Goal: Task Accomplishment & Management: Manage account settings

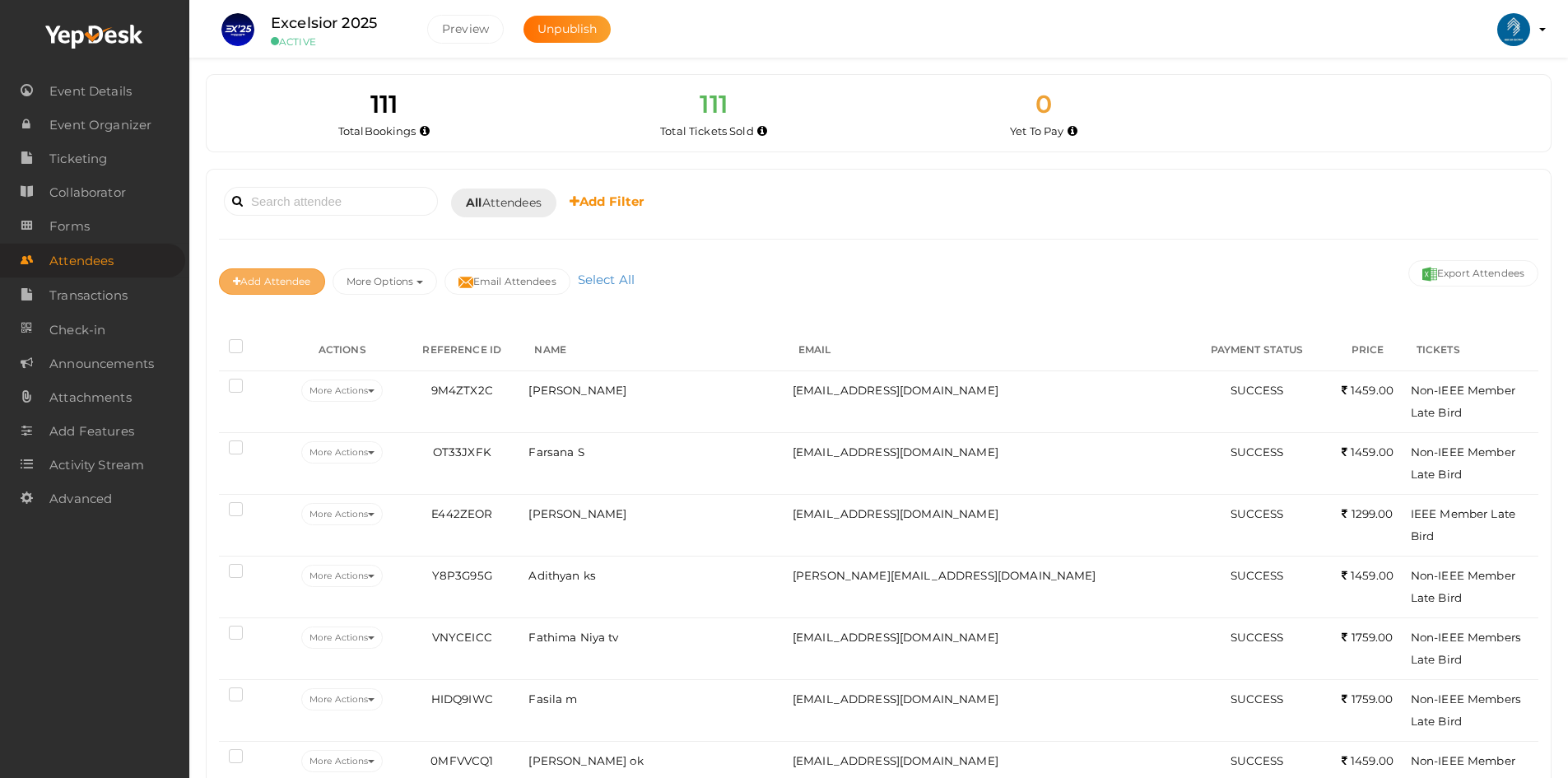
click at [305, 286] on button "Add Attendee" at bounding box center [272, 281] width 106 height 27
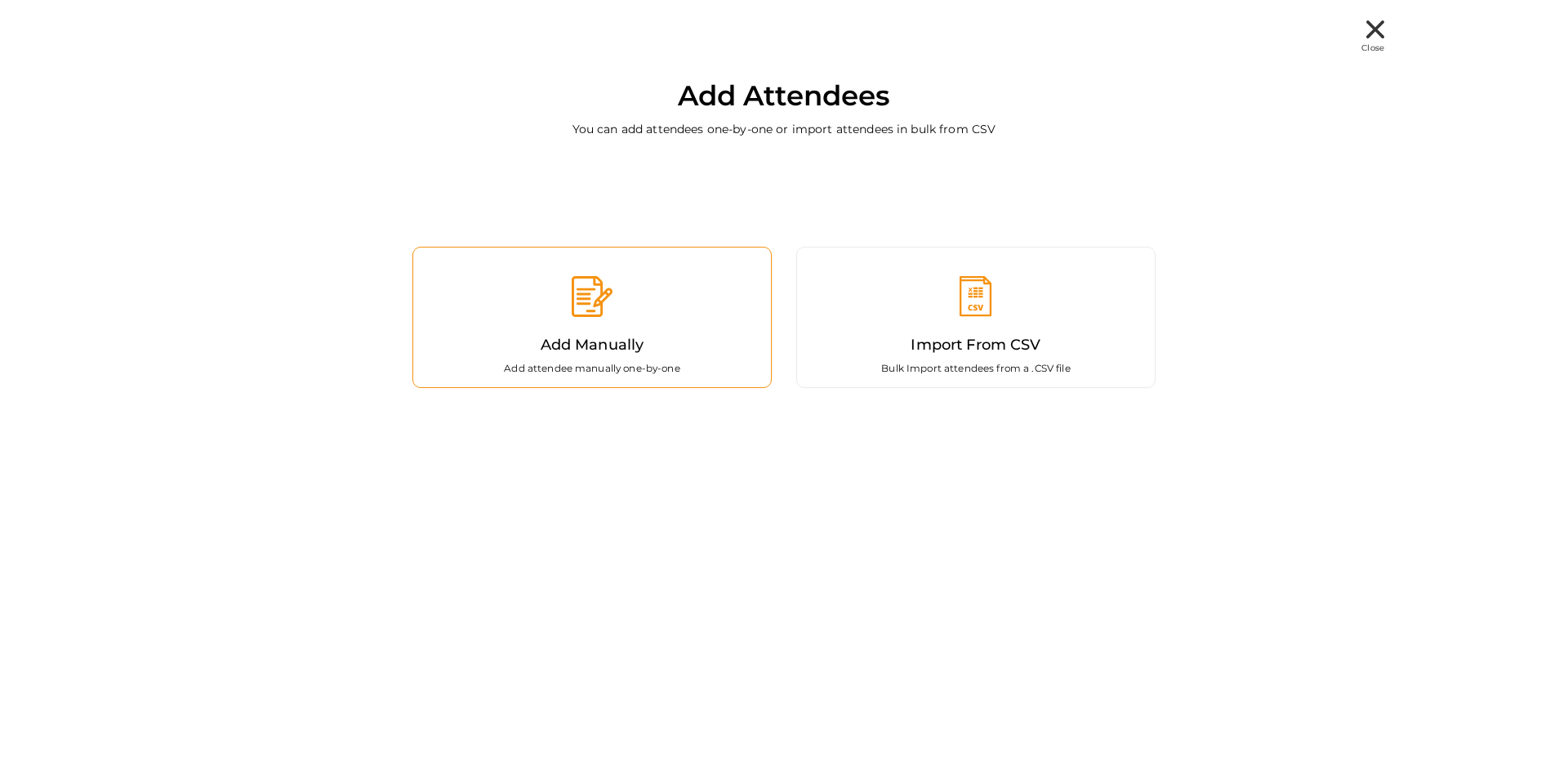
click at [658, 358] on div "Add Manually Add attendee manually one-by-one" at bounding box center [593, 317] width 360 height 141
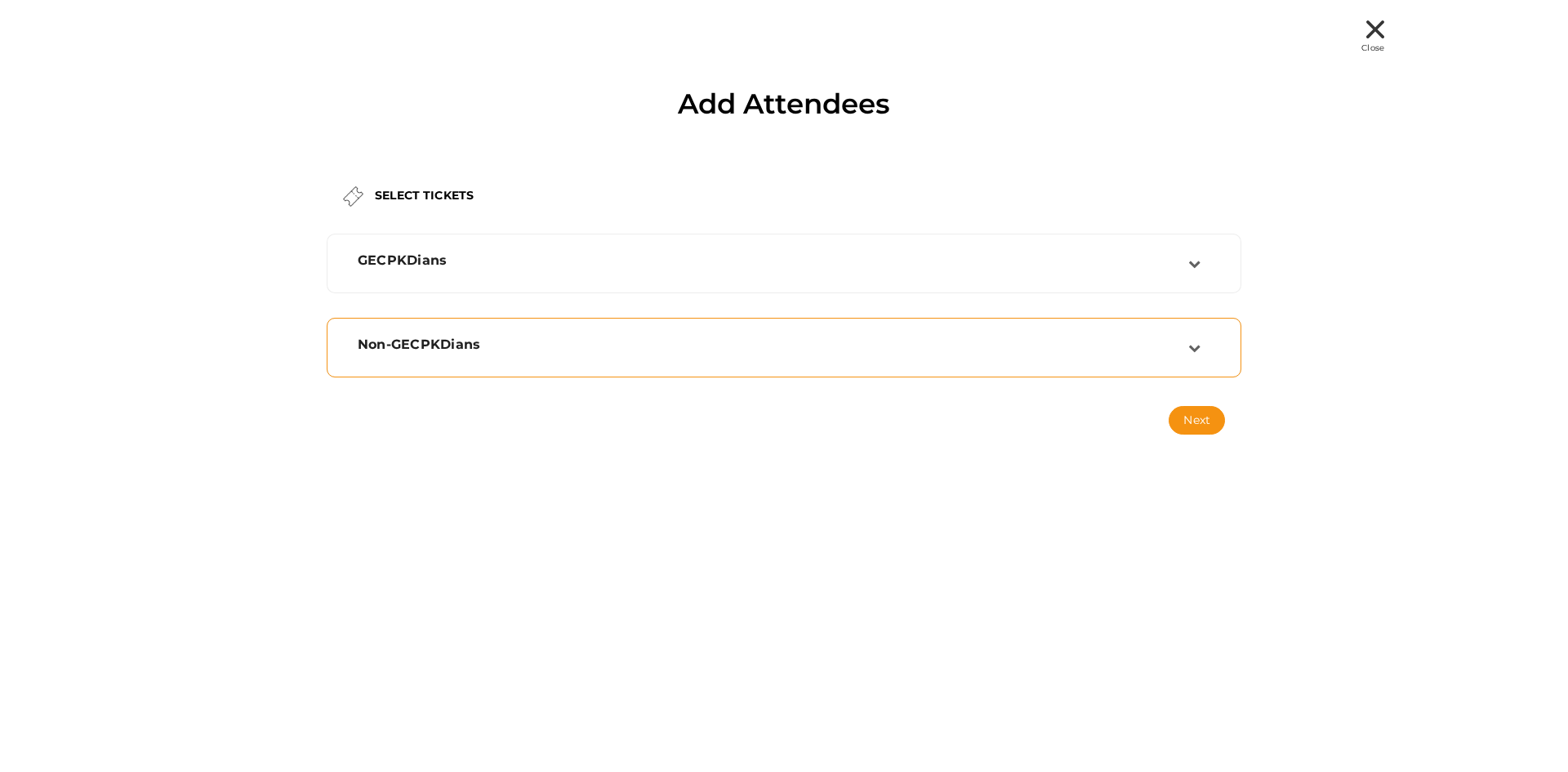
click at [533, 318] on div "Non-GECPKDians" at bounding box center [784, 348] width 915 height 60
click at [695, 259] on div "GECPKDians" at bounding box center [773, 260] width 831 height 15
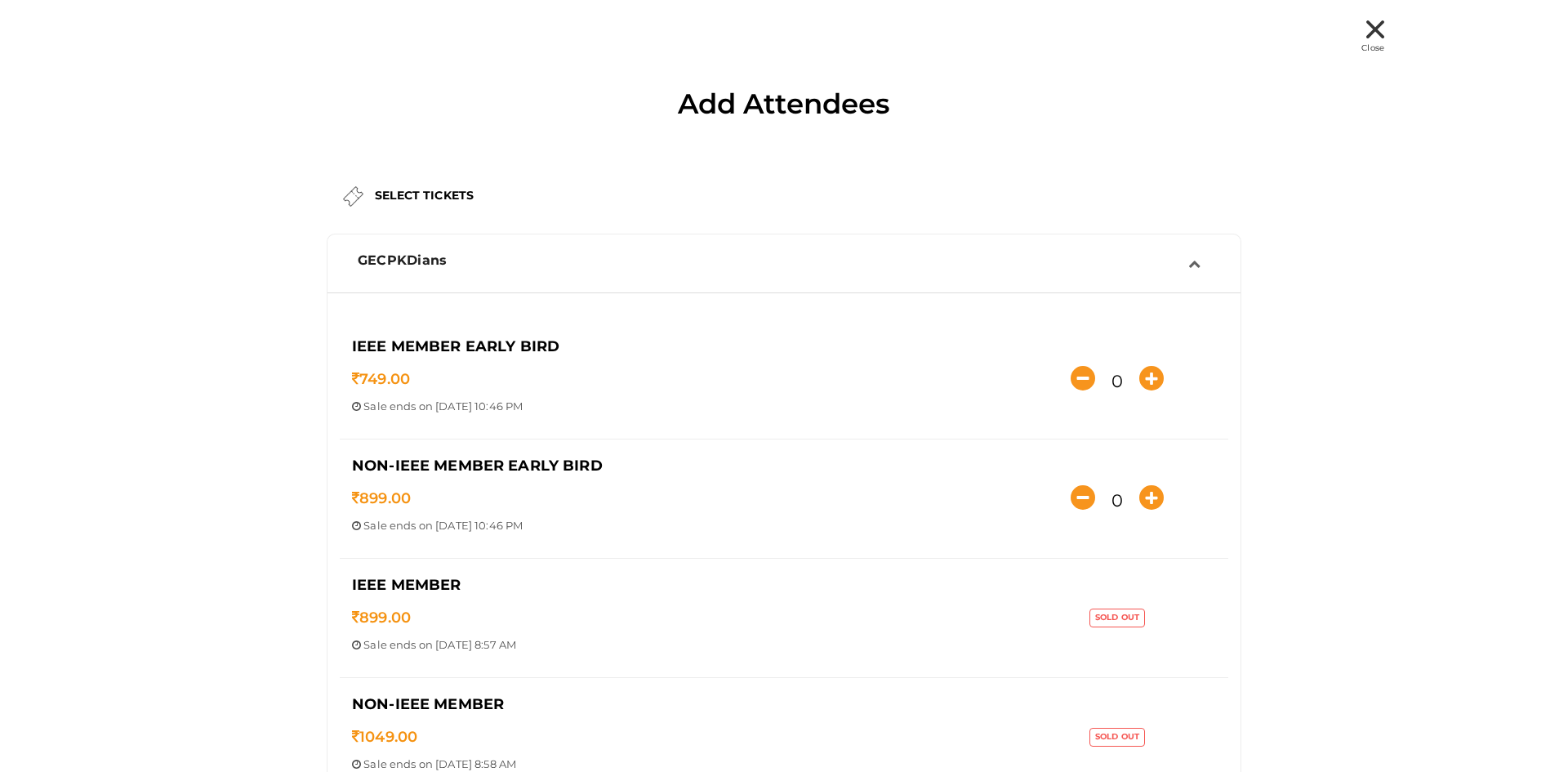
click at [695, 259] on div "GECPKDians" at bounding box center [773, 260] width 831 height 15
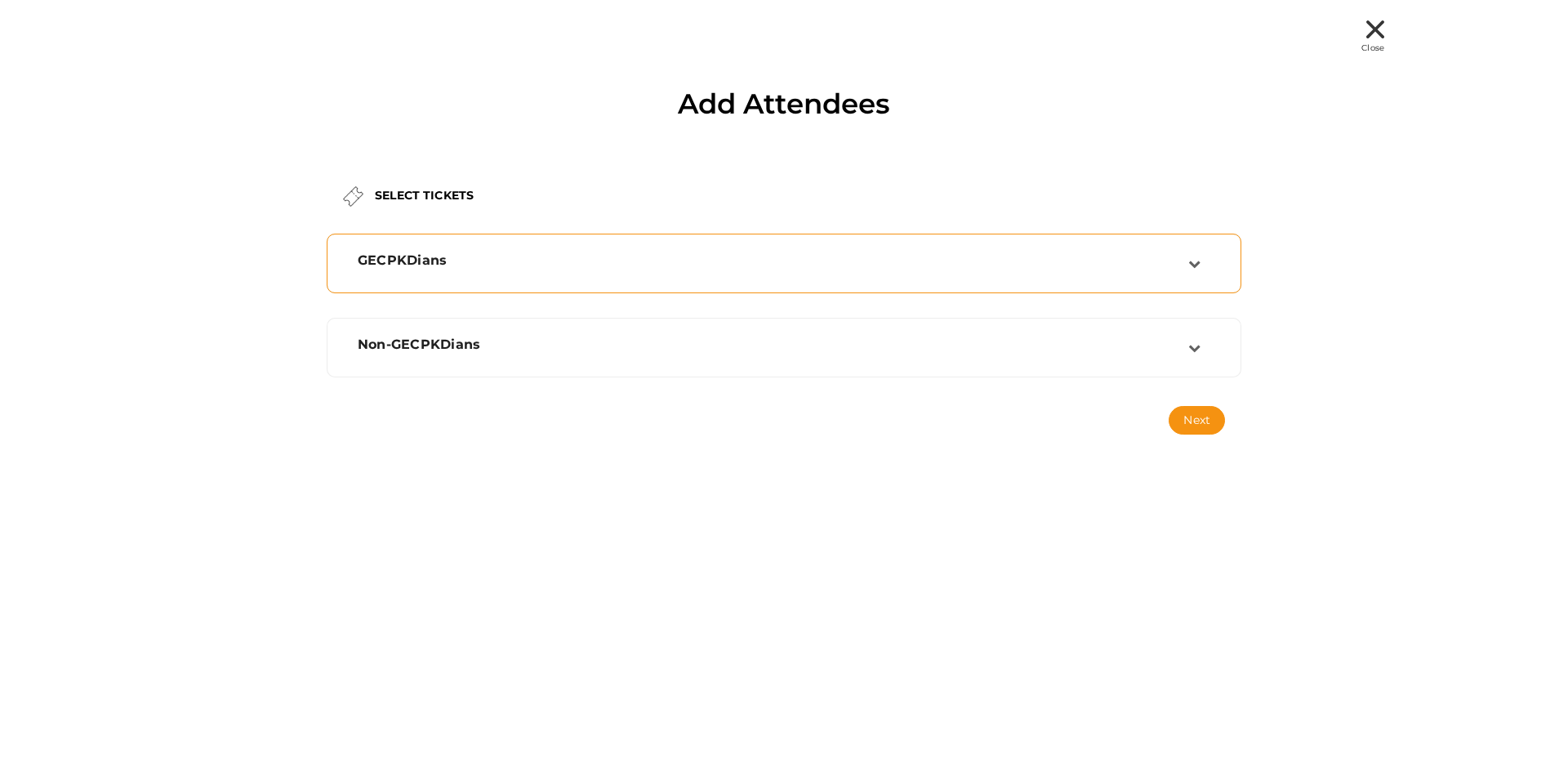
click at [695, 259] on div "GECPKDians" at bounding box center [773, 260] width 831 height 15
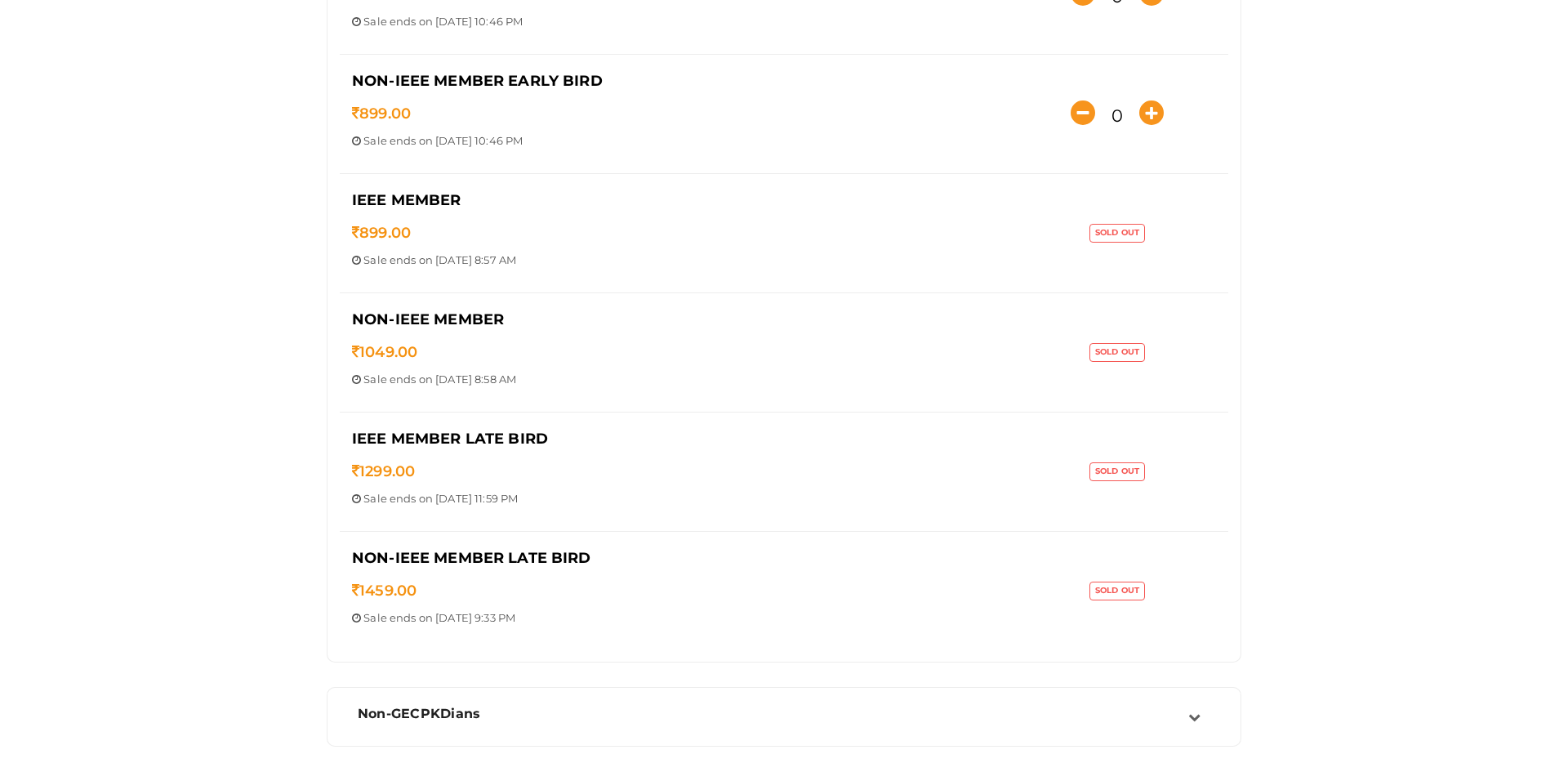
scroll to position [506, 0]
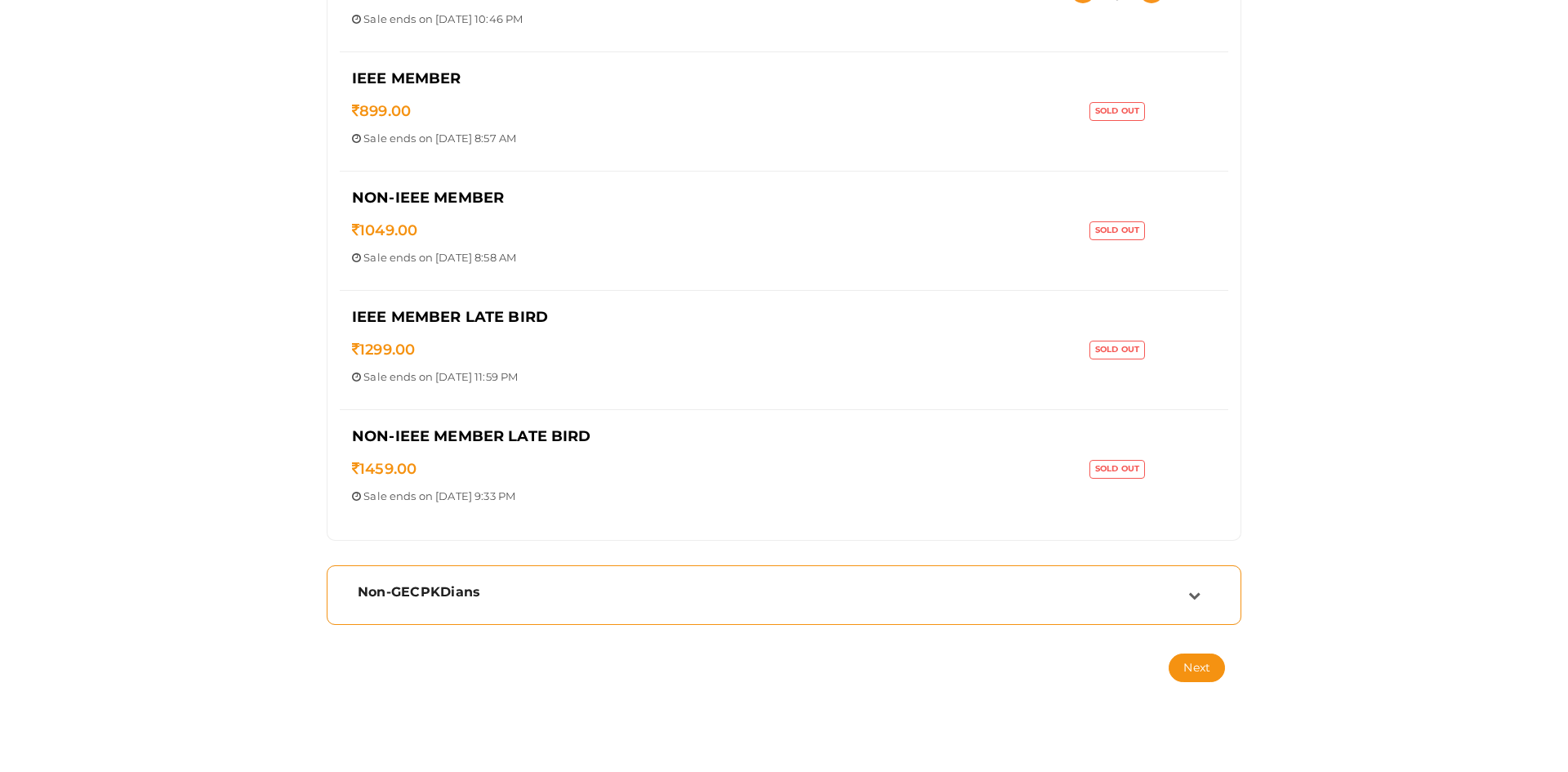
click at [628, 597] on div "Non-GECPKDians" at bounding box center [773, 592] width 831 height 15
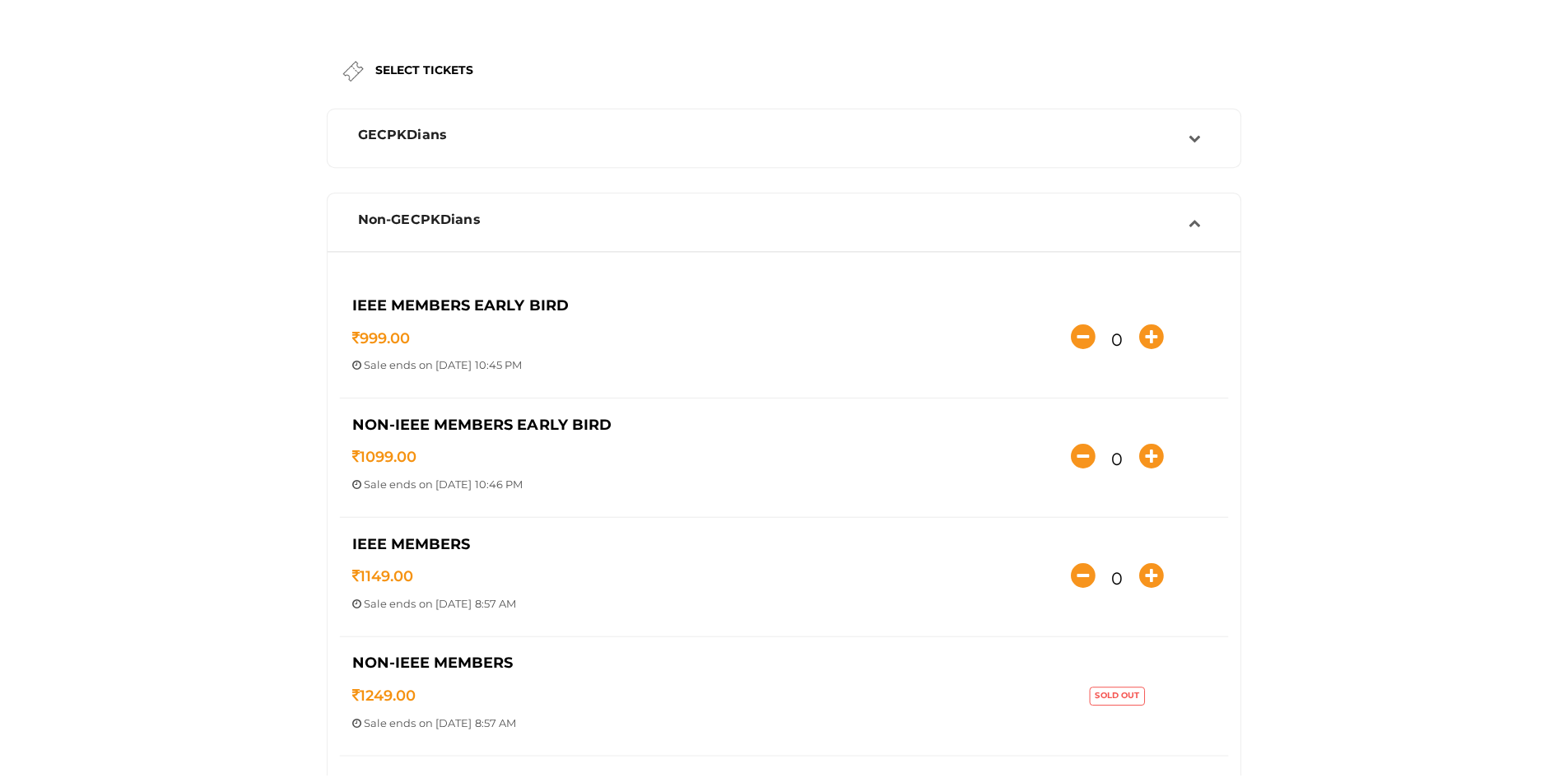
scroll to position [0, 0]
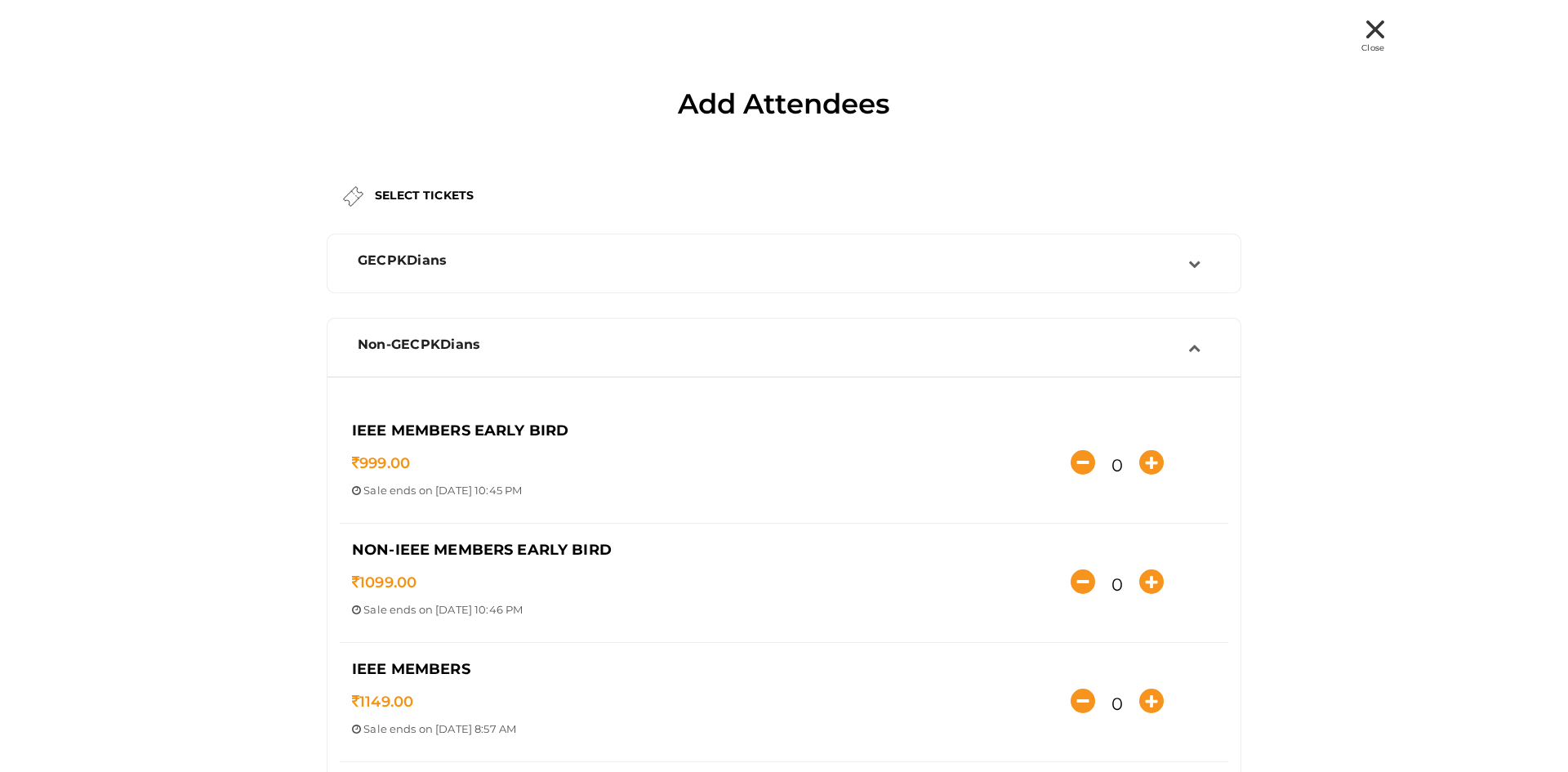
click at [1360, 40] on div "Close" at bounding box center [784, 38] width 1201 height 34
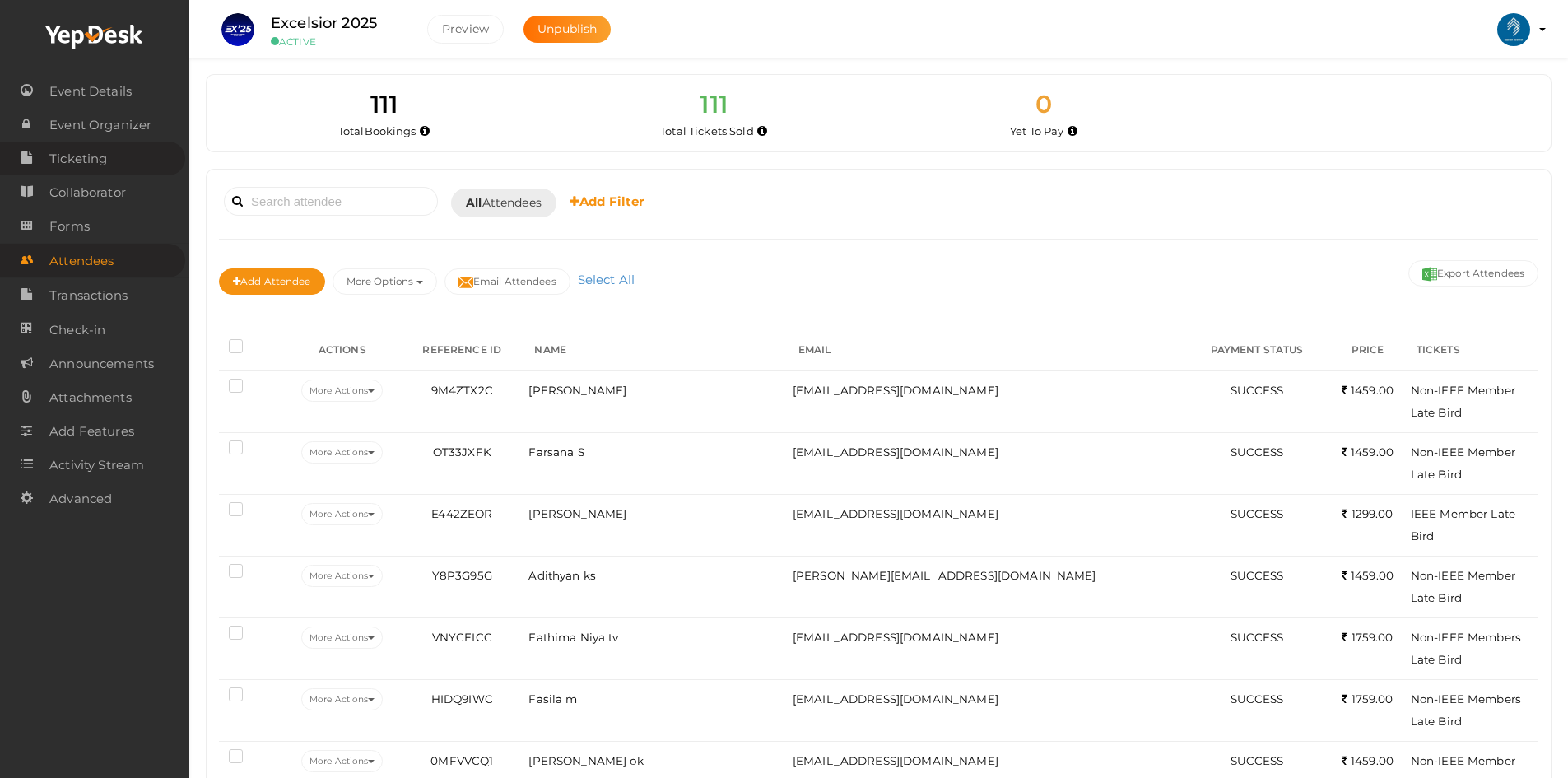
click at [93, 151] on span "Ticketing" at bounding box center [78, 159] width 58 height 33
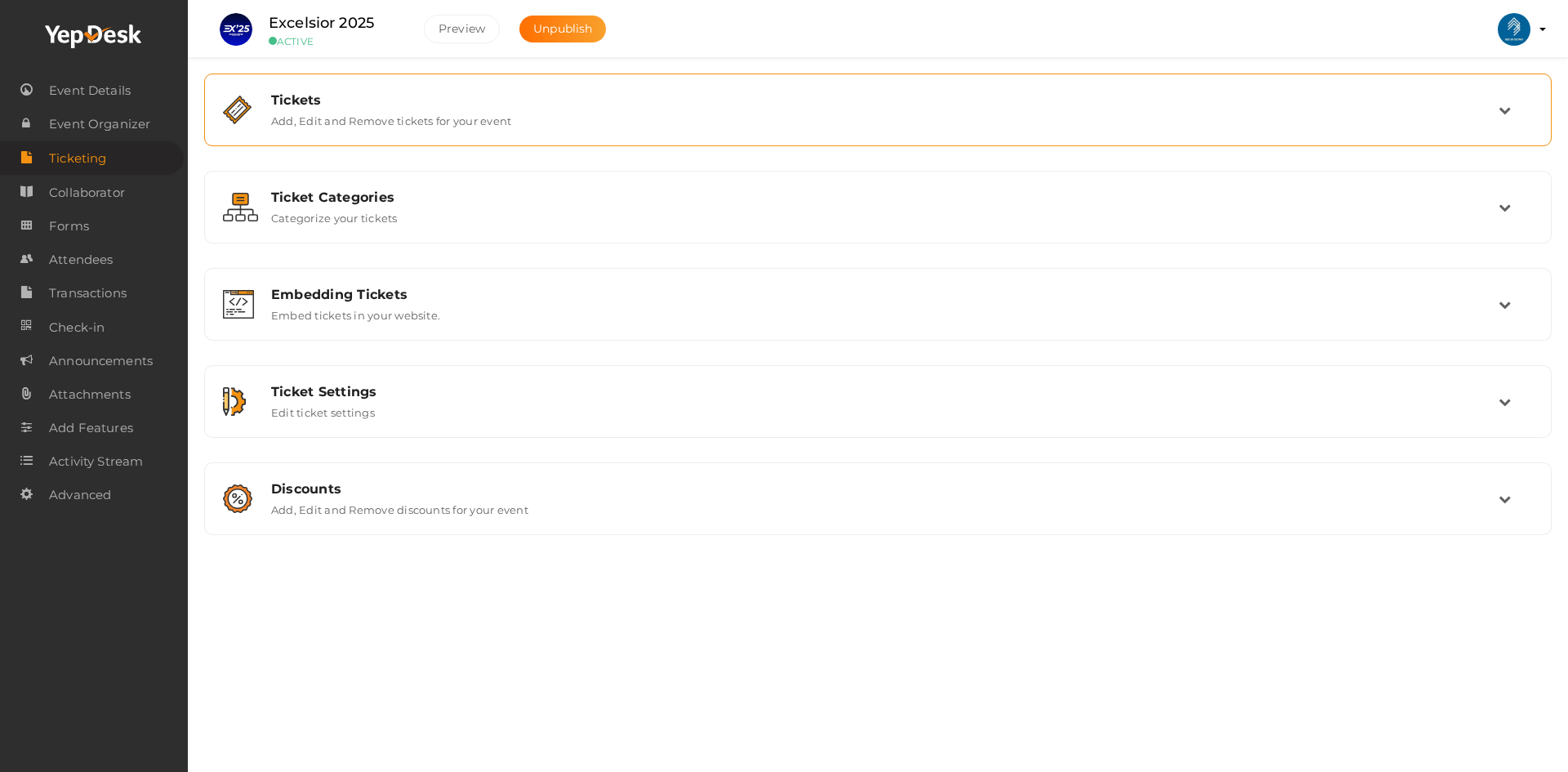
click at [802, 129] on div "Tickets Add, Edit and Remove tickets for your event" at bounding box center [878, 110] width 1329 height 55
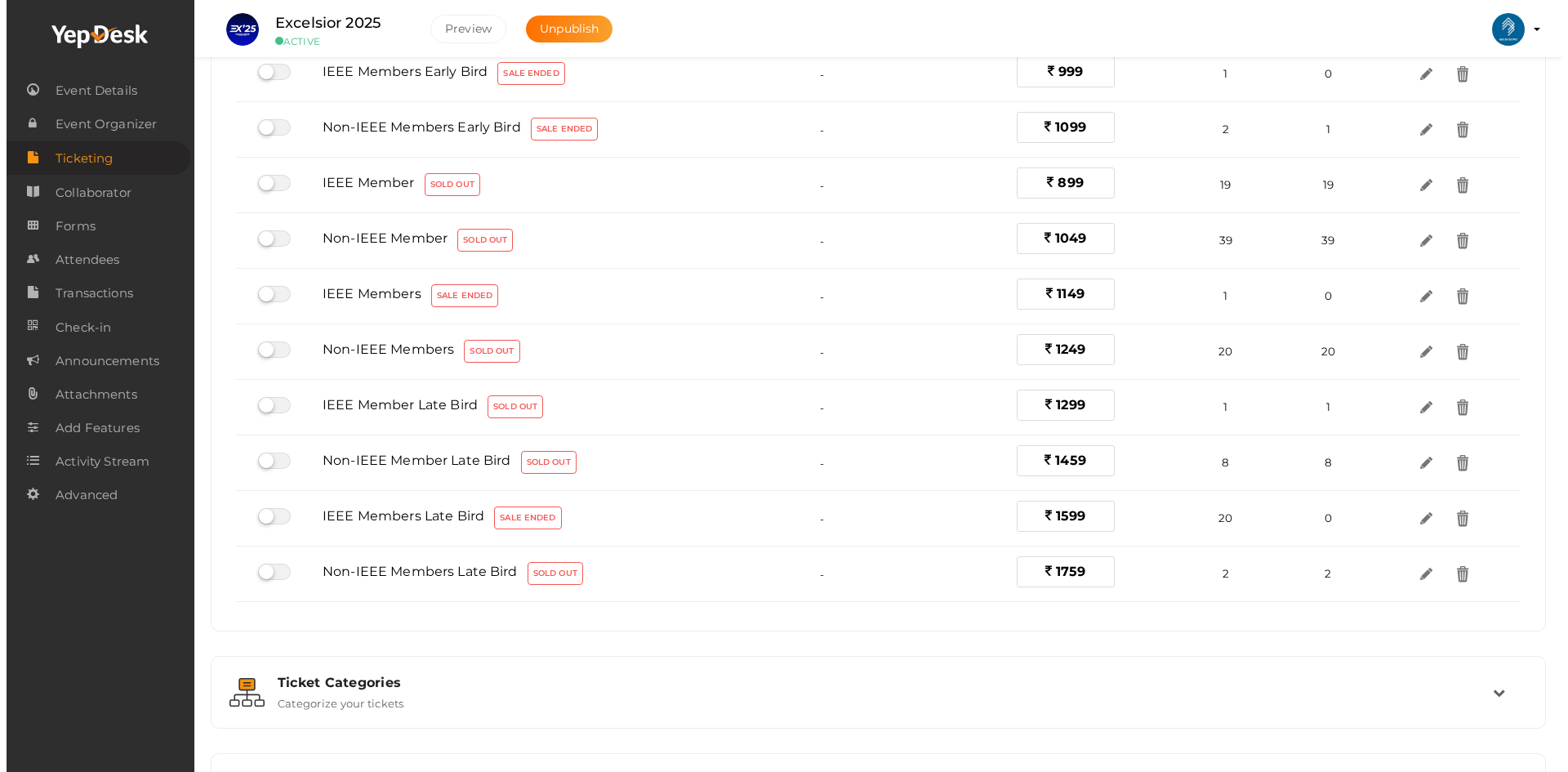
scroll to position [319, 0]
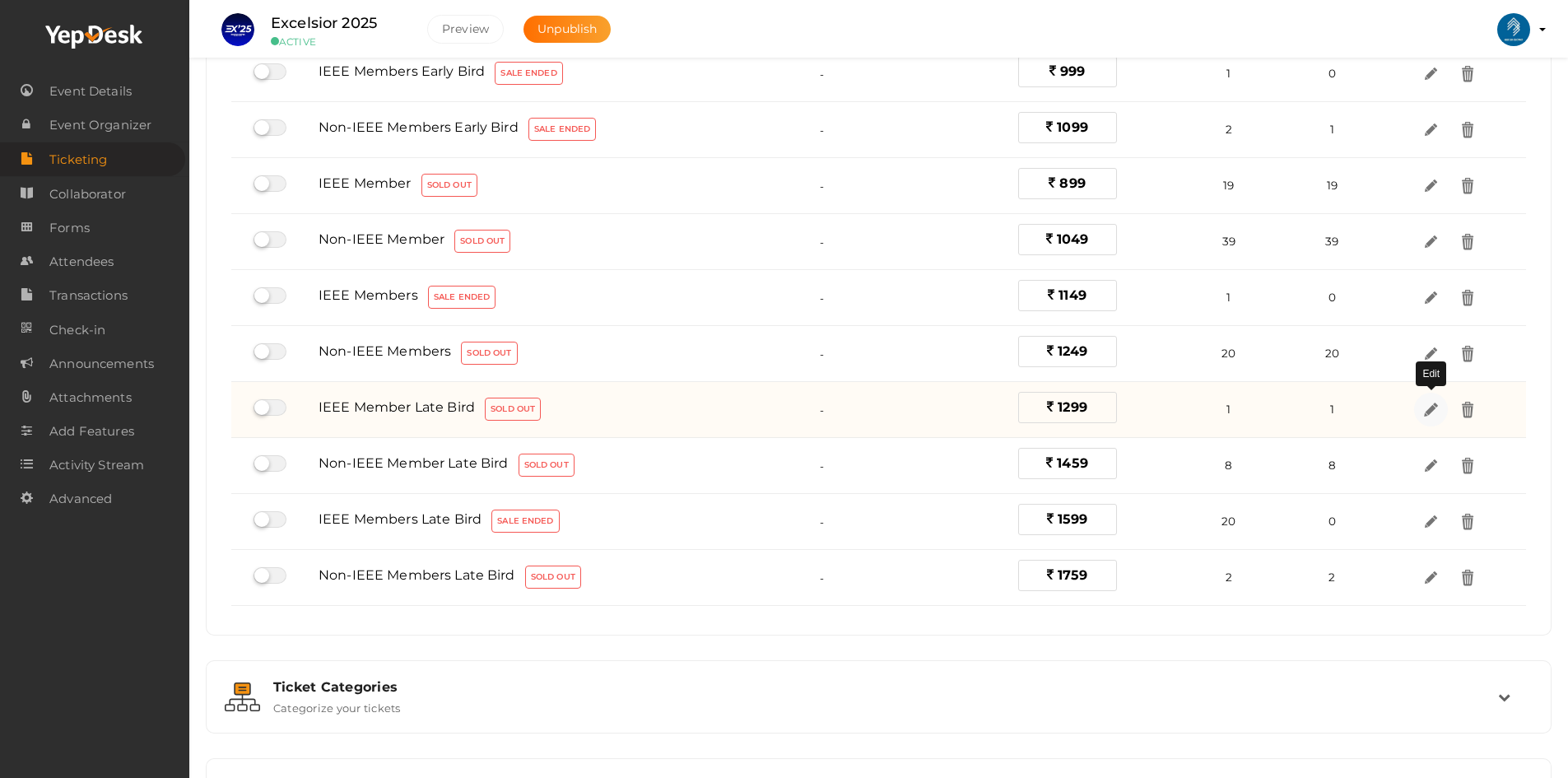
click at [1434, 413] on img at bounding box center [1432, 409] width 19 height 19
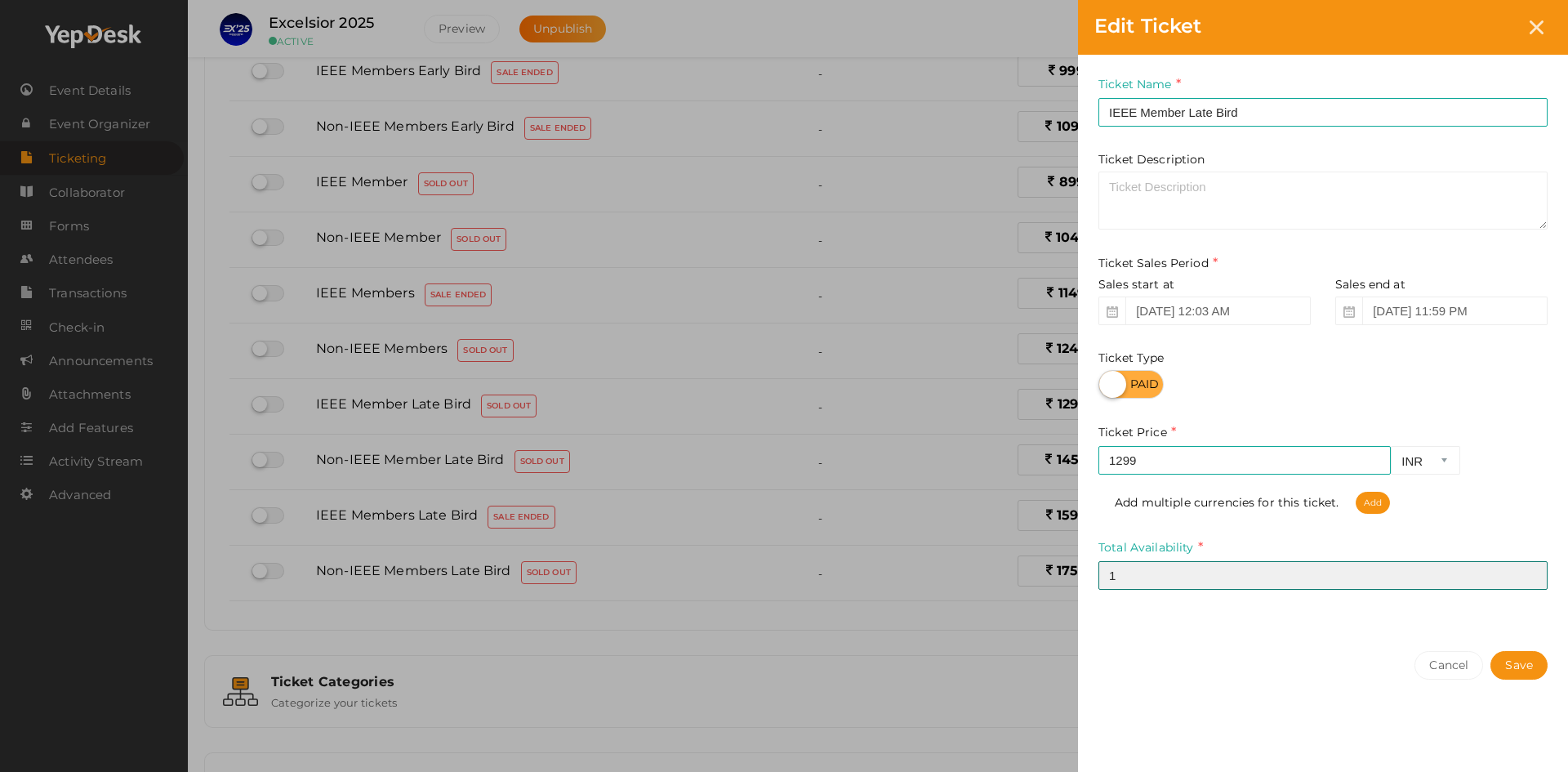
click at [1143, 574] on input "1" at bounding box center [1322, 575] width 449 height 28
type input "10"
click at [1539, 676] on button "Save" at bounding box center [1518, 665] width 57 height 28
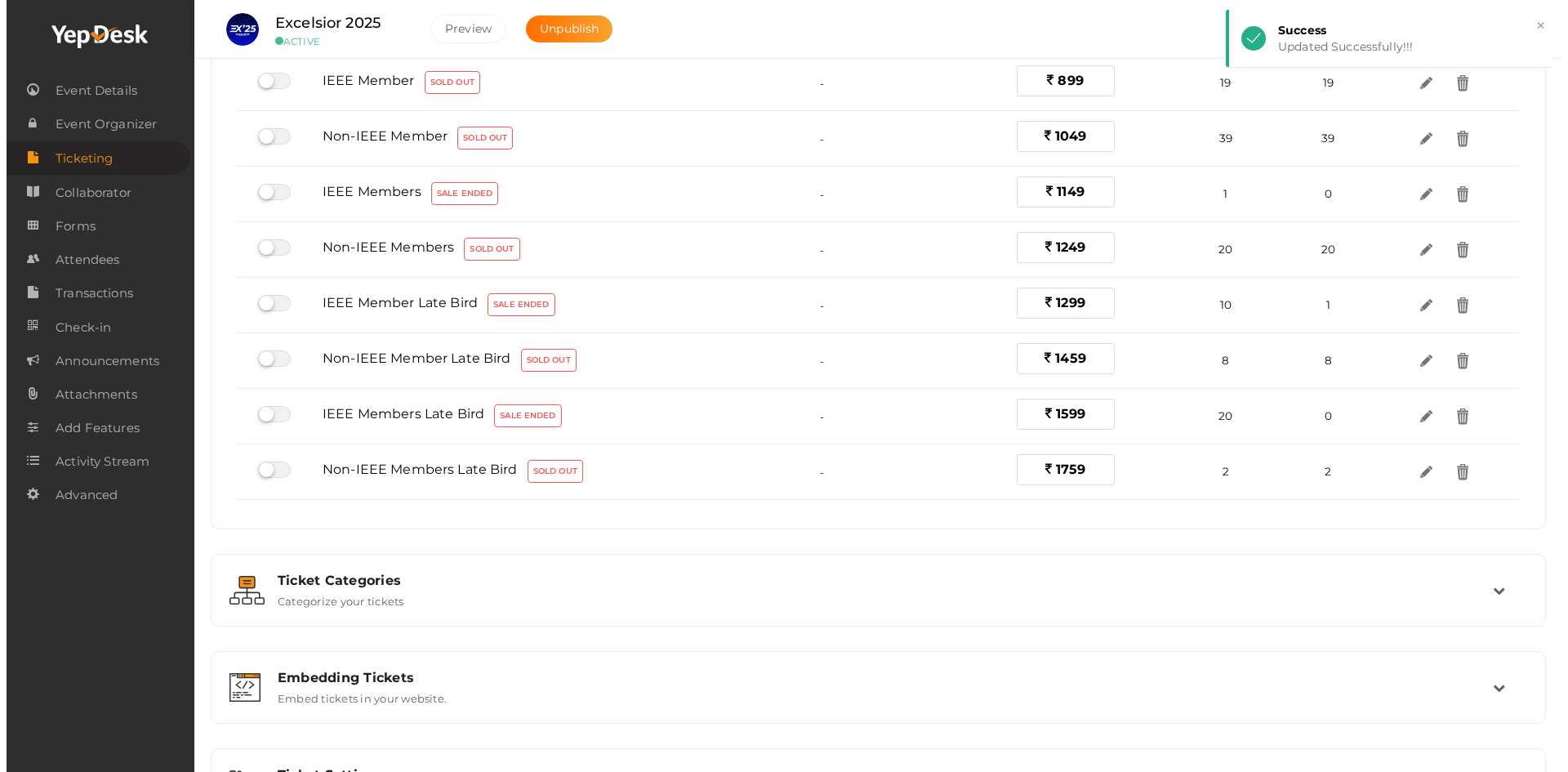
scroll to position [429, 0]
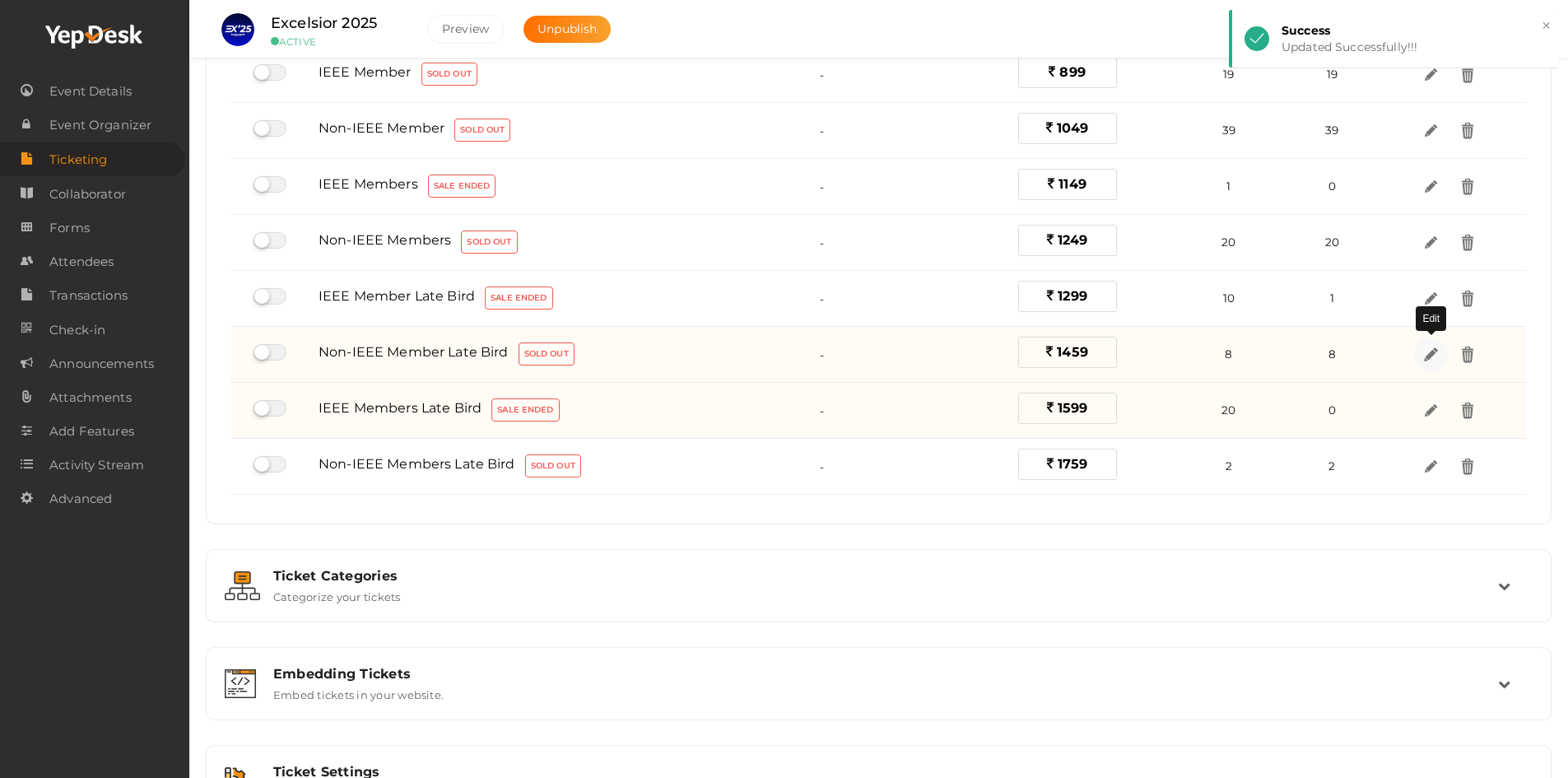
click at [1422, 360] on img at bounding box center [1432, 355] width 19 height 19
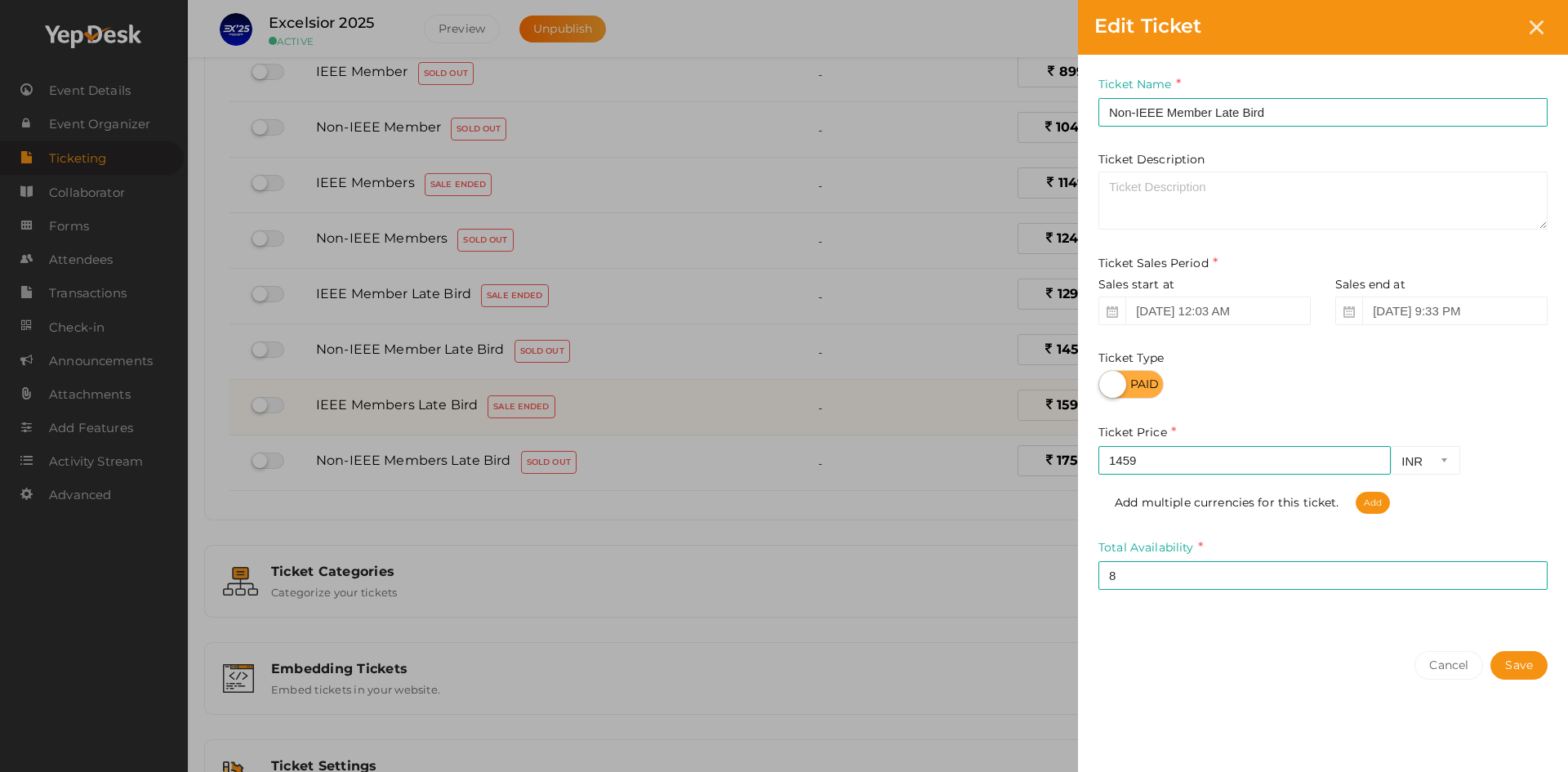
click at [1177, 560] on div "Total Availability 8 Required." at bounding box center [1322, 564] width 449 height 51
click at [1172, 566] on input "8" at bounding box center [1322, 575] width 449 height 28
type input "8"
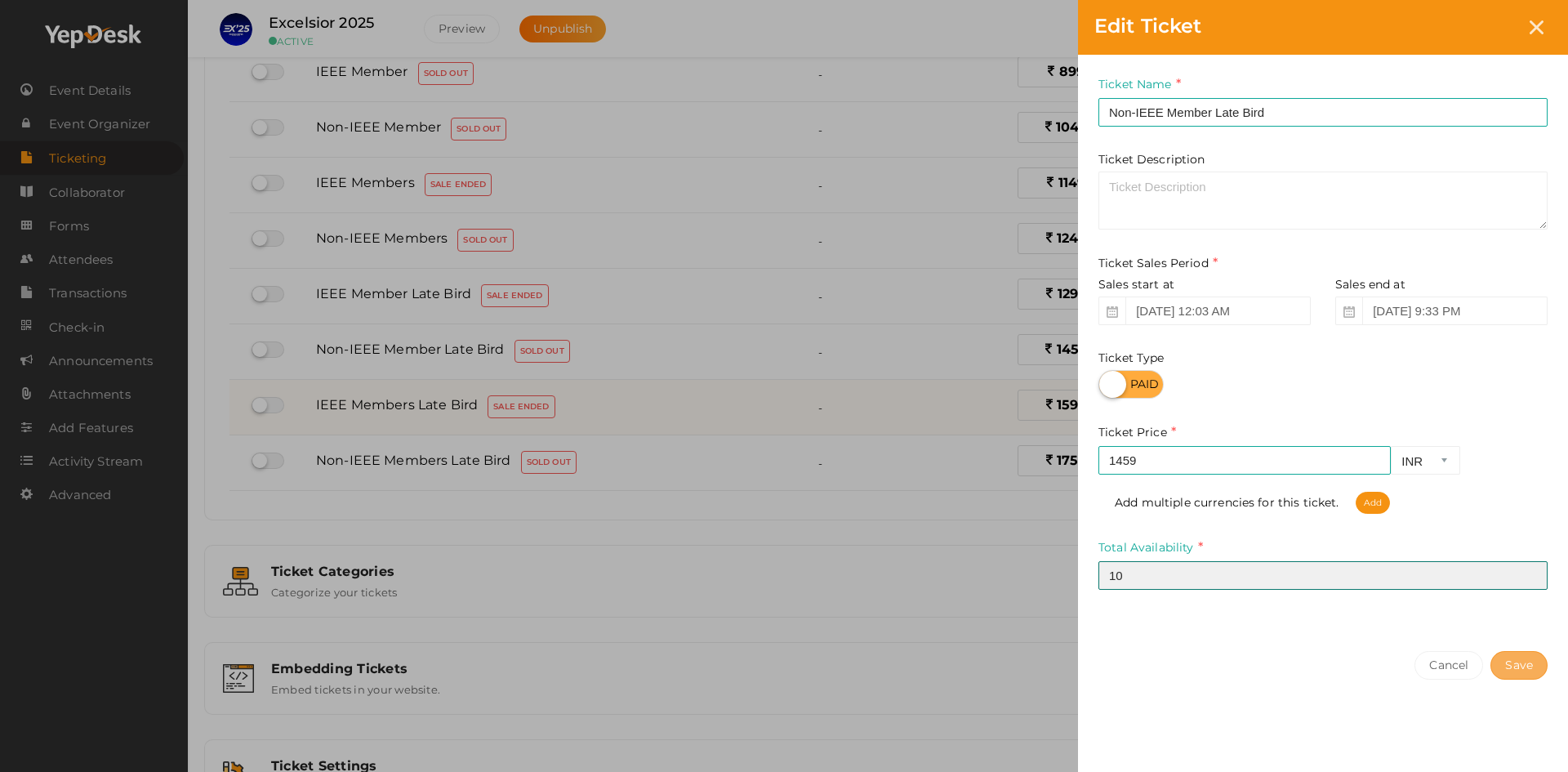
type input "10"
click at [1533, 661] on button "Save" at bounding box center [1518, 665] width 57 height 28
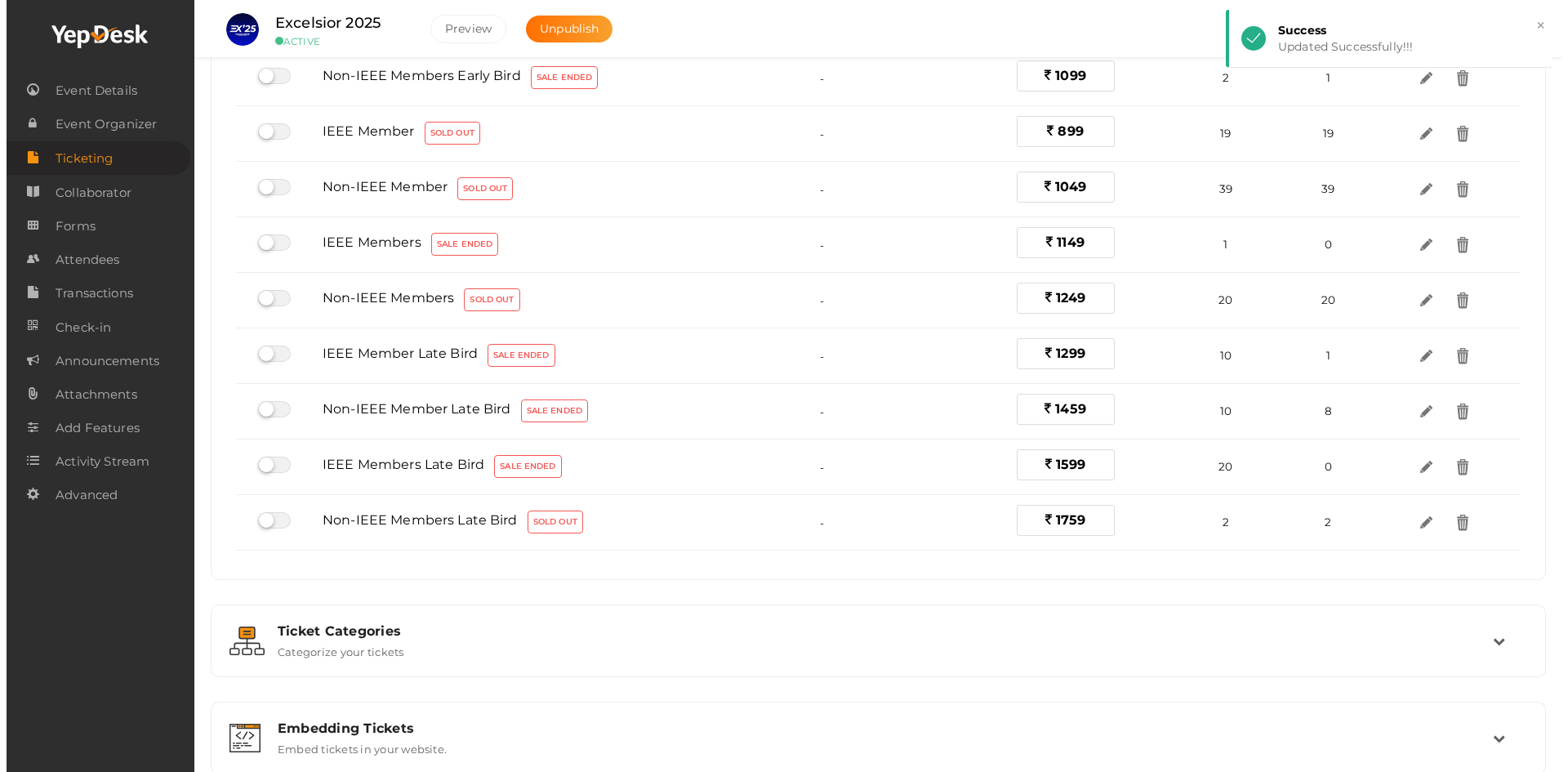
scroll to position [590, 0]
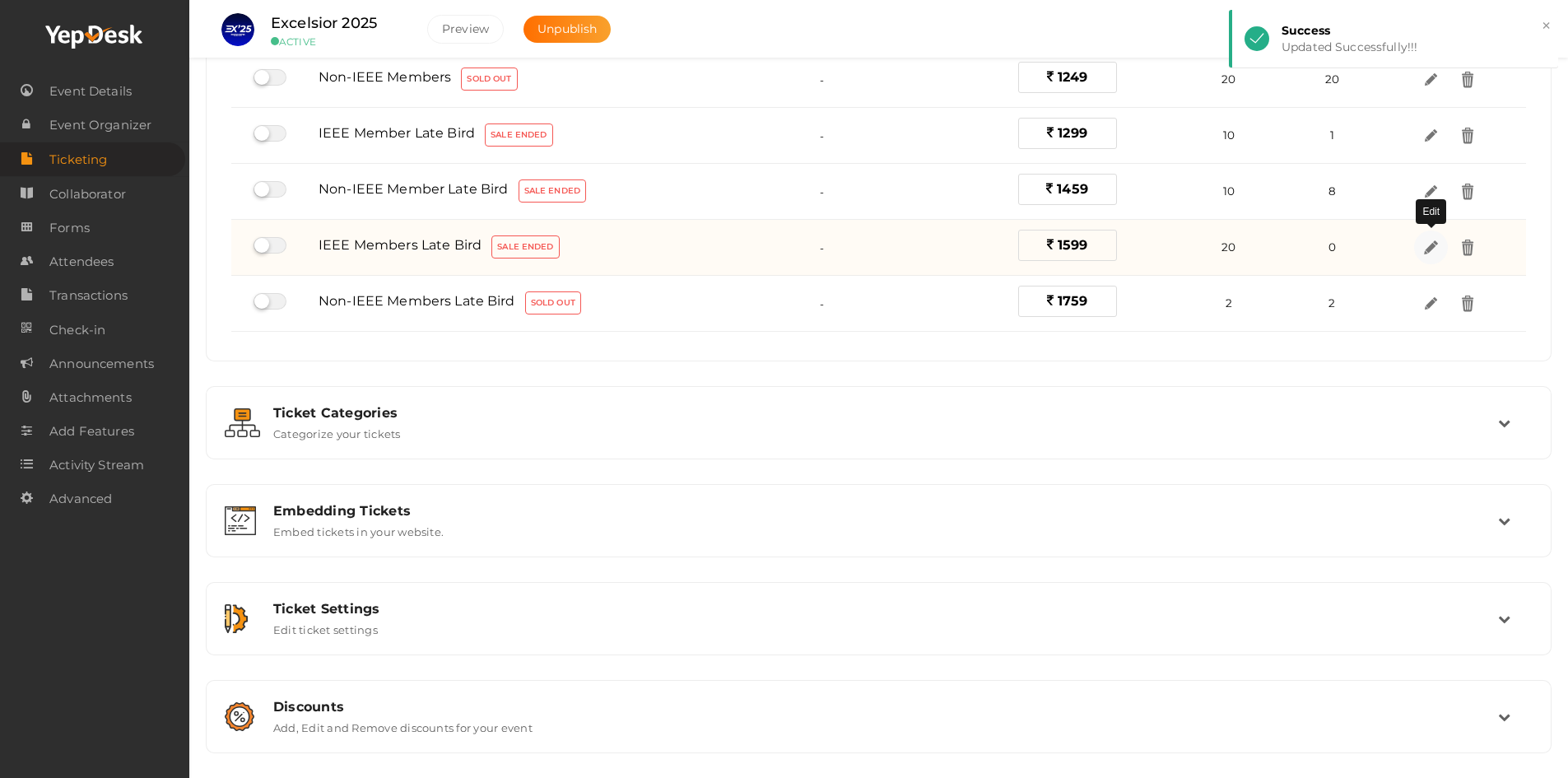
click at [1425, 244] on img at bounding box center [1432, 248] width 19 height 19
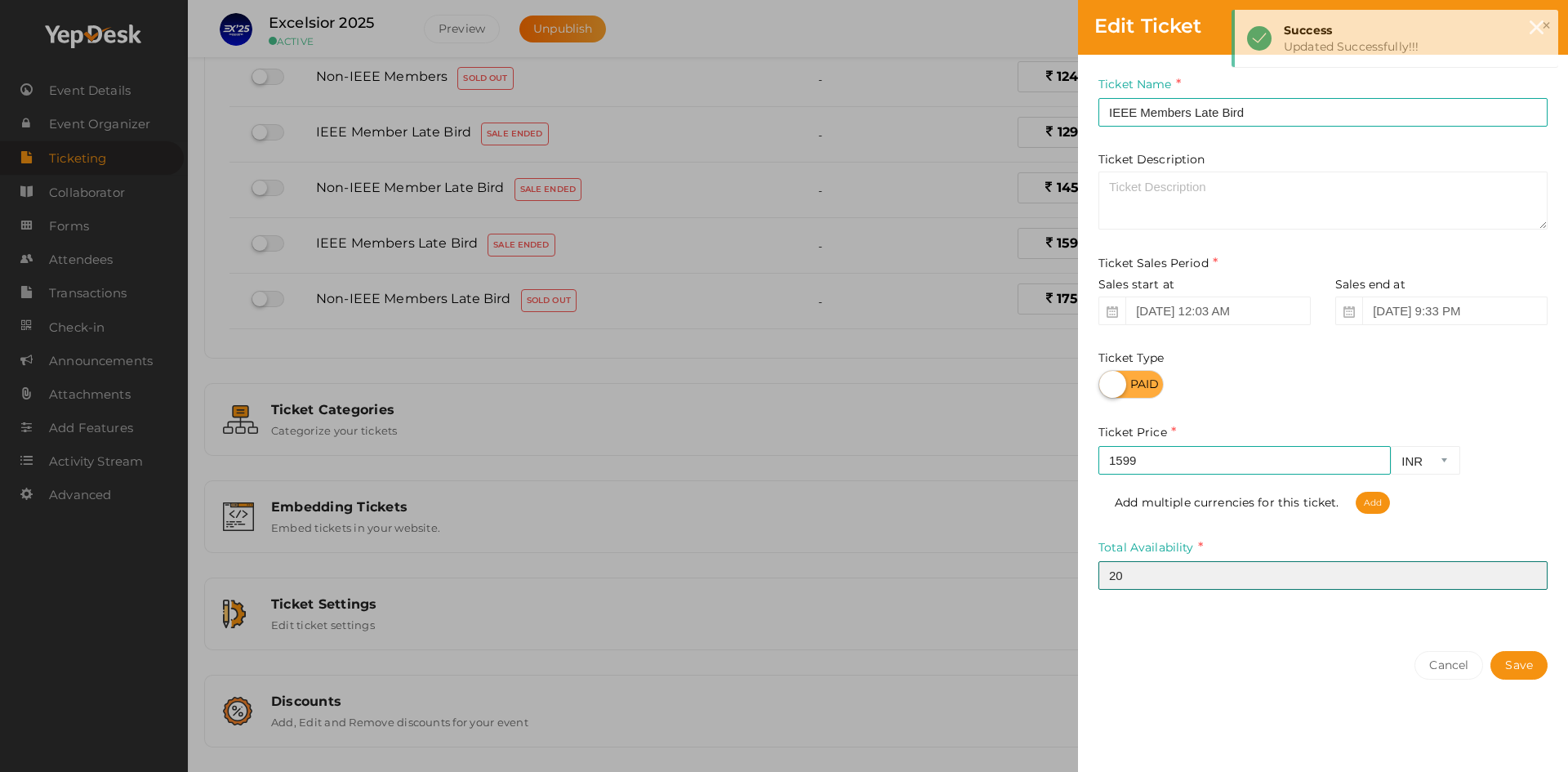
click at [1132, 564] on input "20" at bounding box center [1322, 575] width 449 height 28
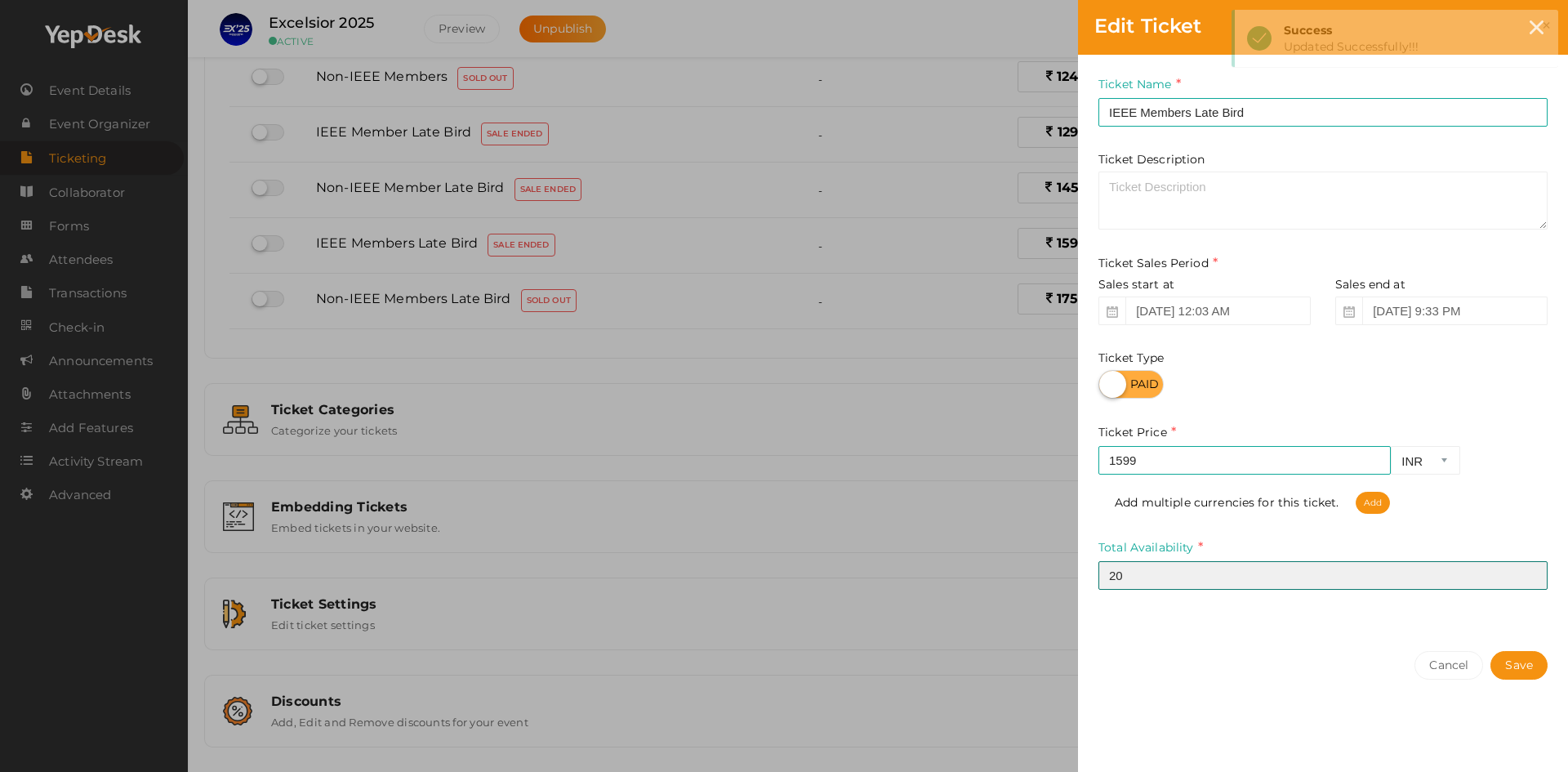
click at [1132, 564] on input "20" at bounding box center [1322, 575] width 449 height 28
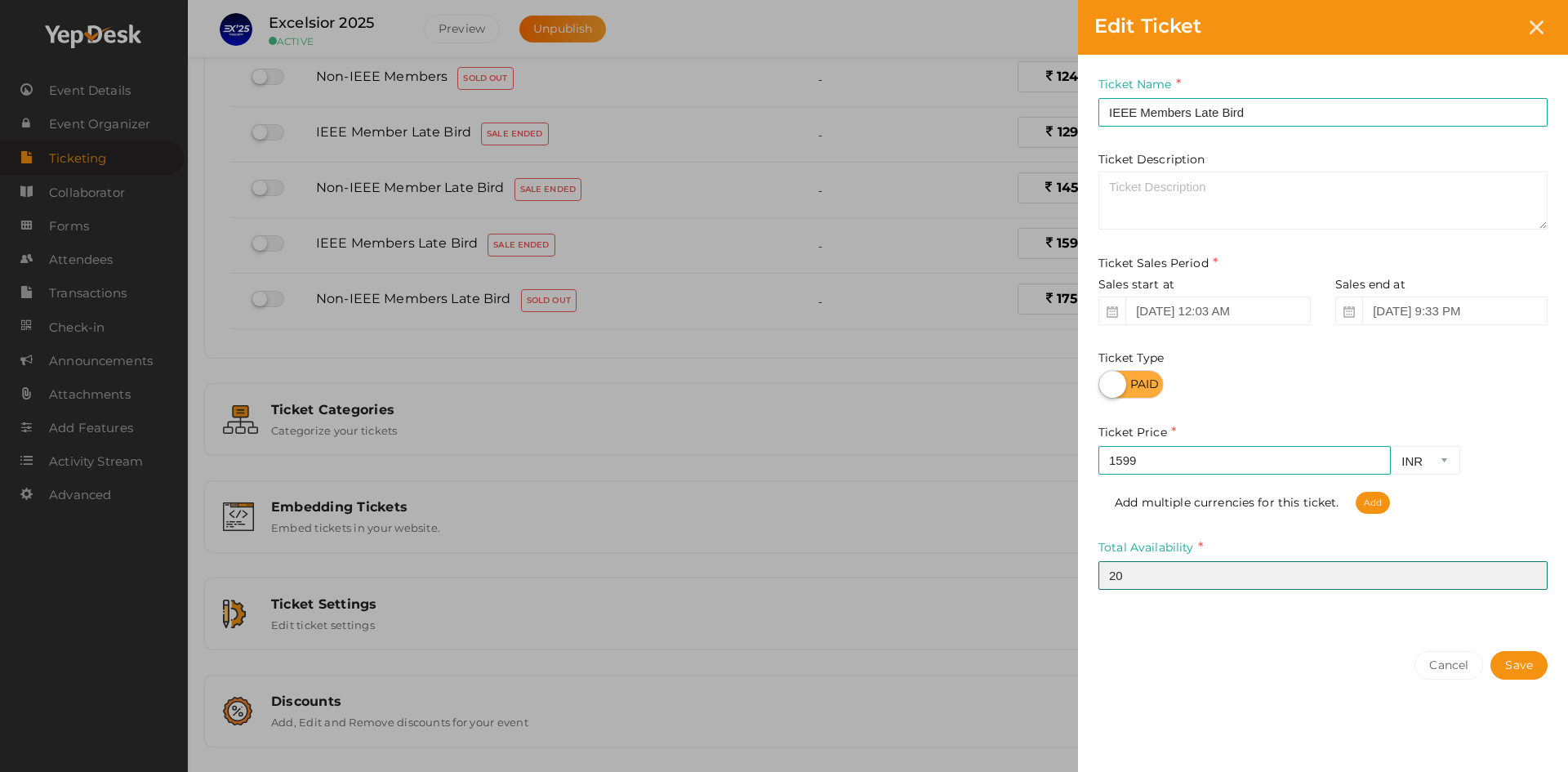
type input "2"
type input "25"
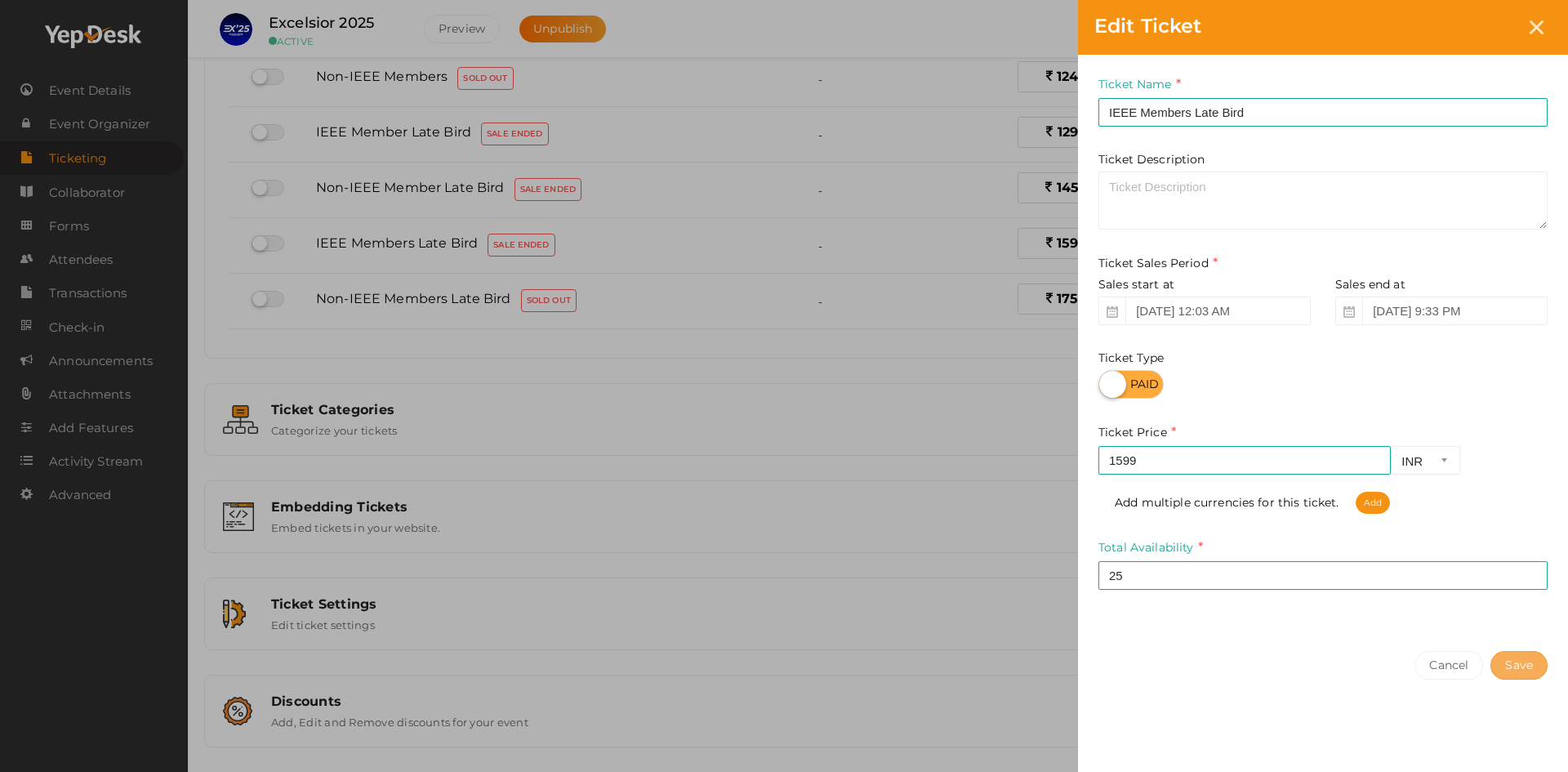
click at [1522, 674] on button "Save" at bounding box center [1518, 665] width 57 height 28
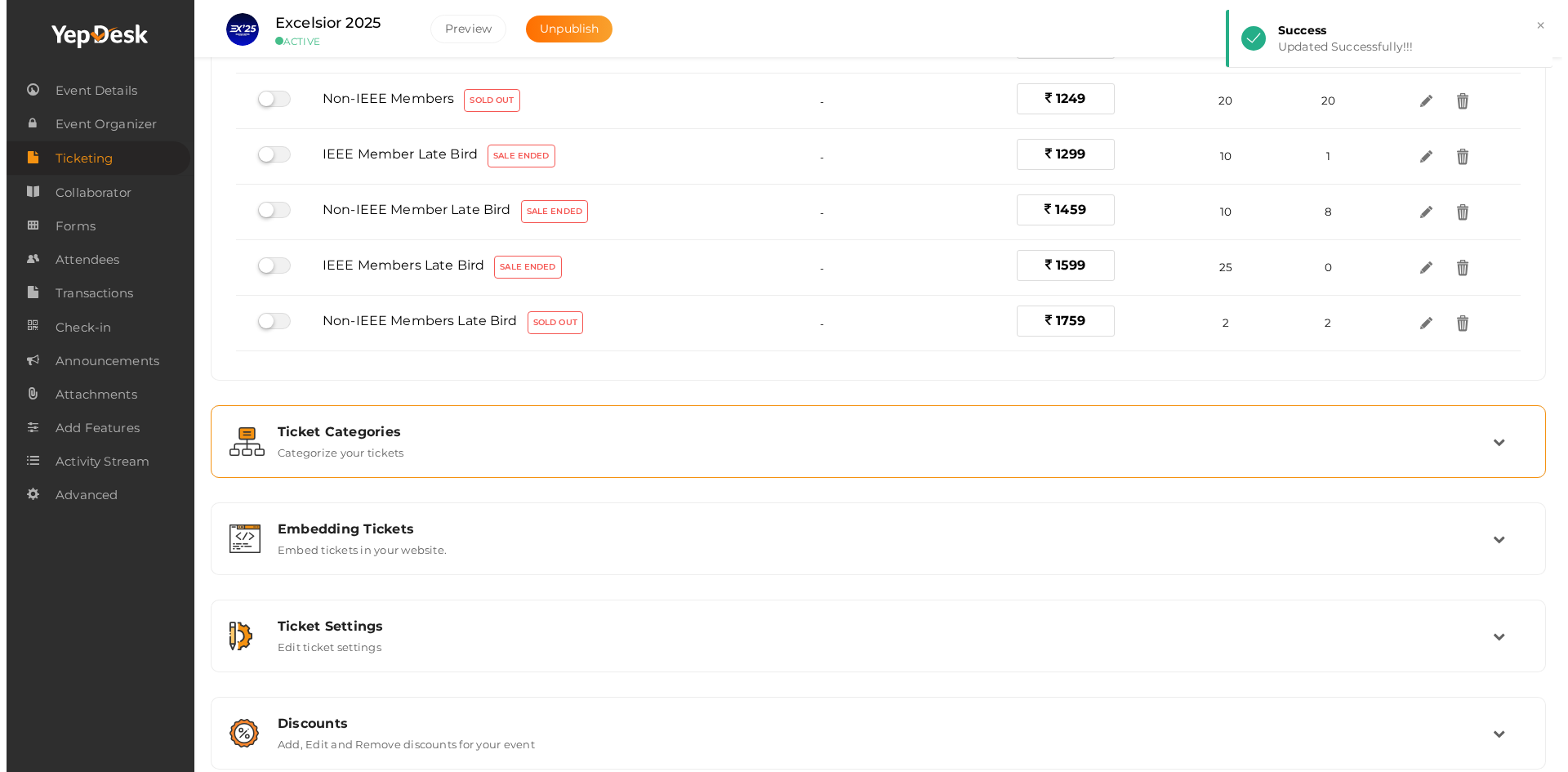
scroll to position [570, 0]
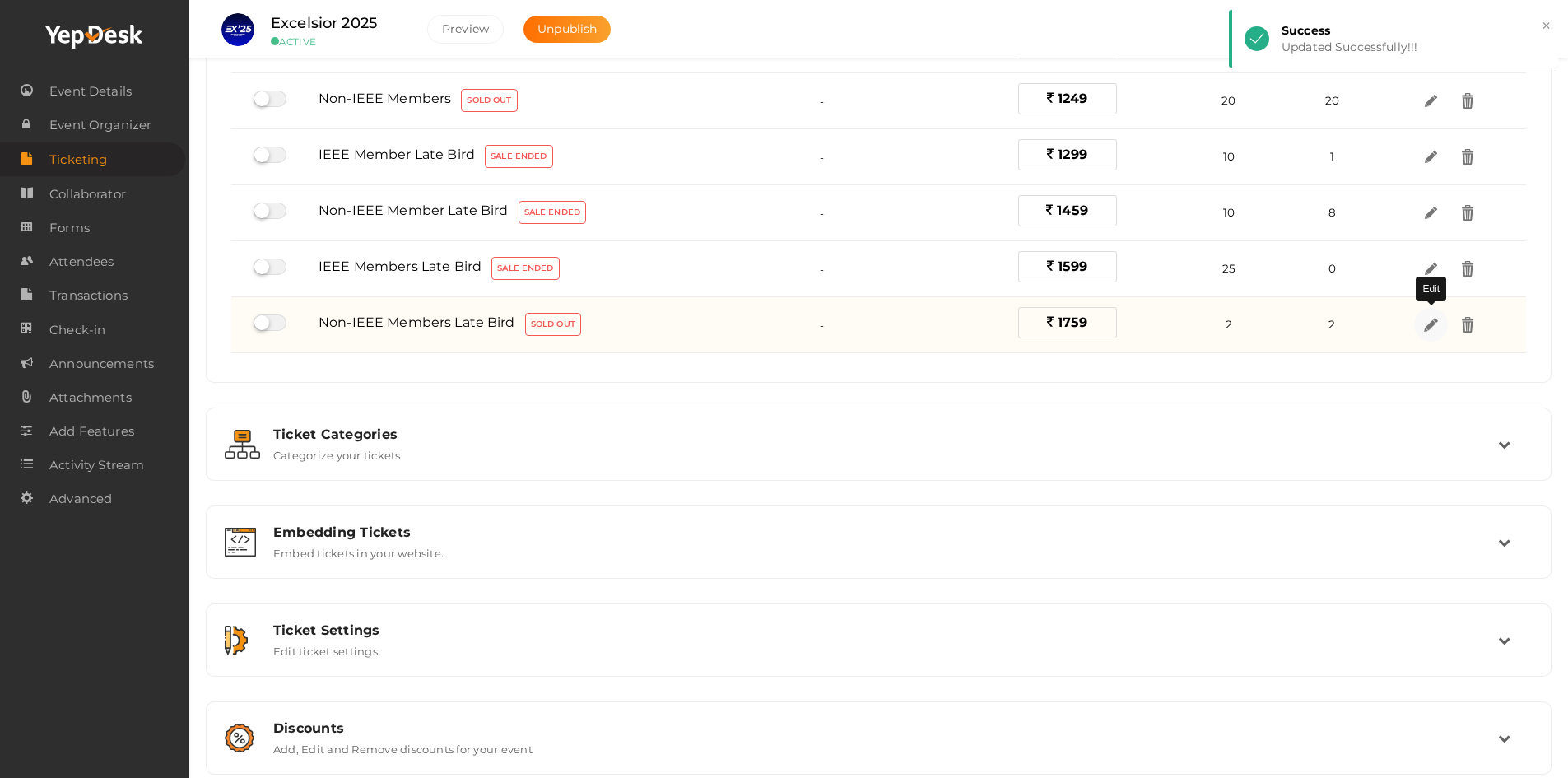
click at [1435, 326] on img at bounding box center [1432, 325] width 19 height 19
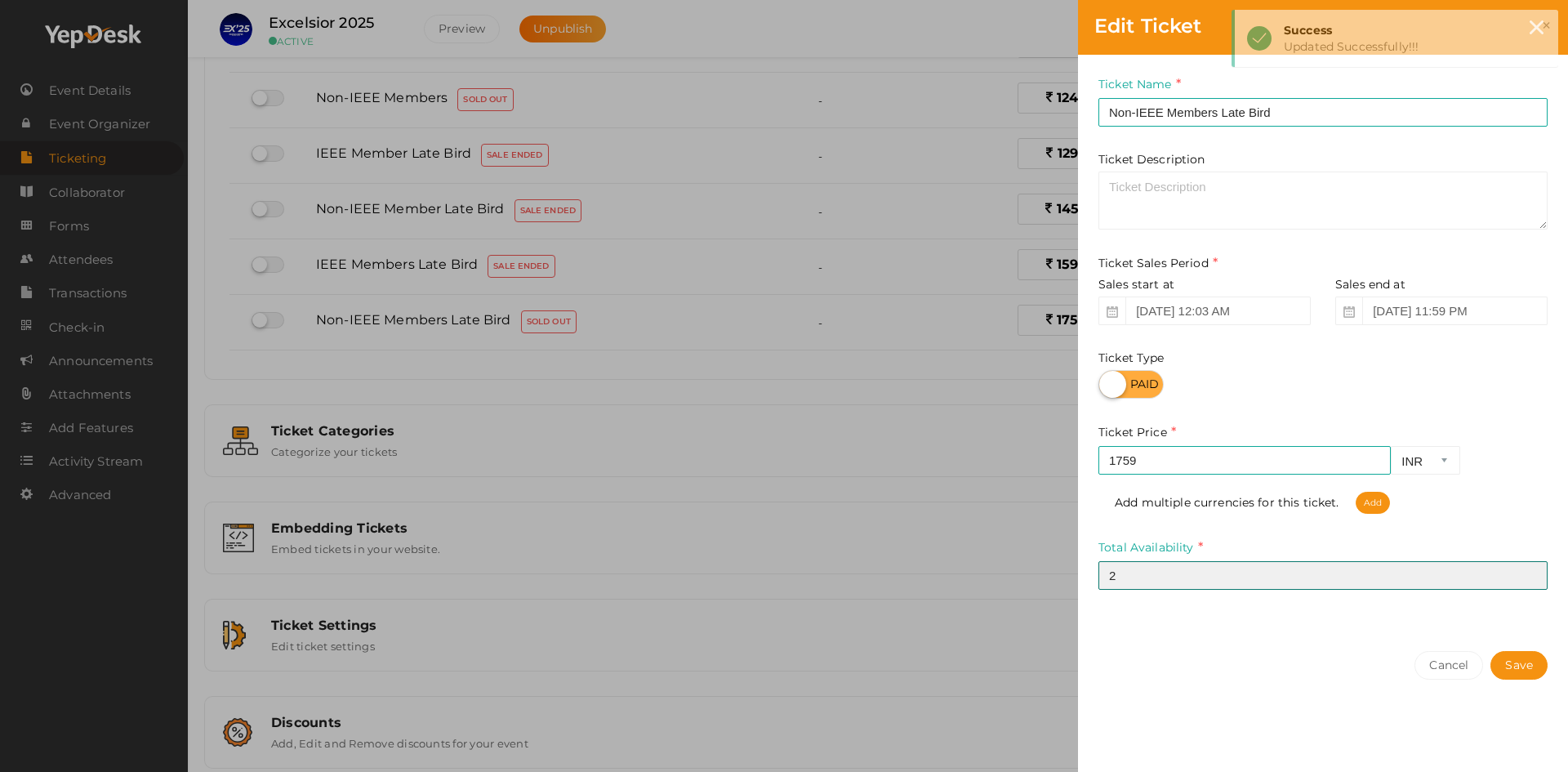
click at [1129, 572] on input "2" at bounding box center [1322, 575] width 449 height 28
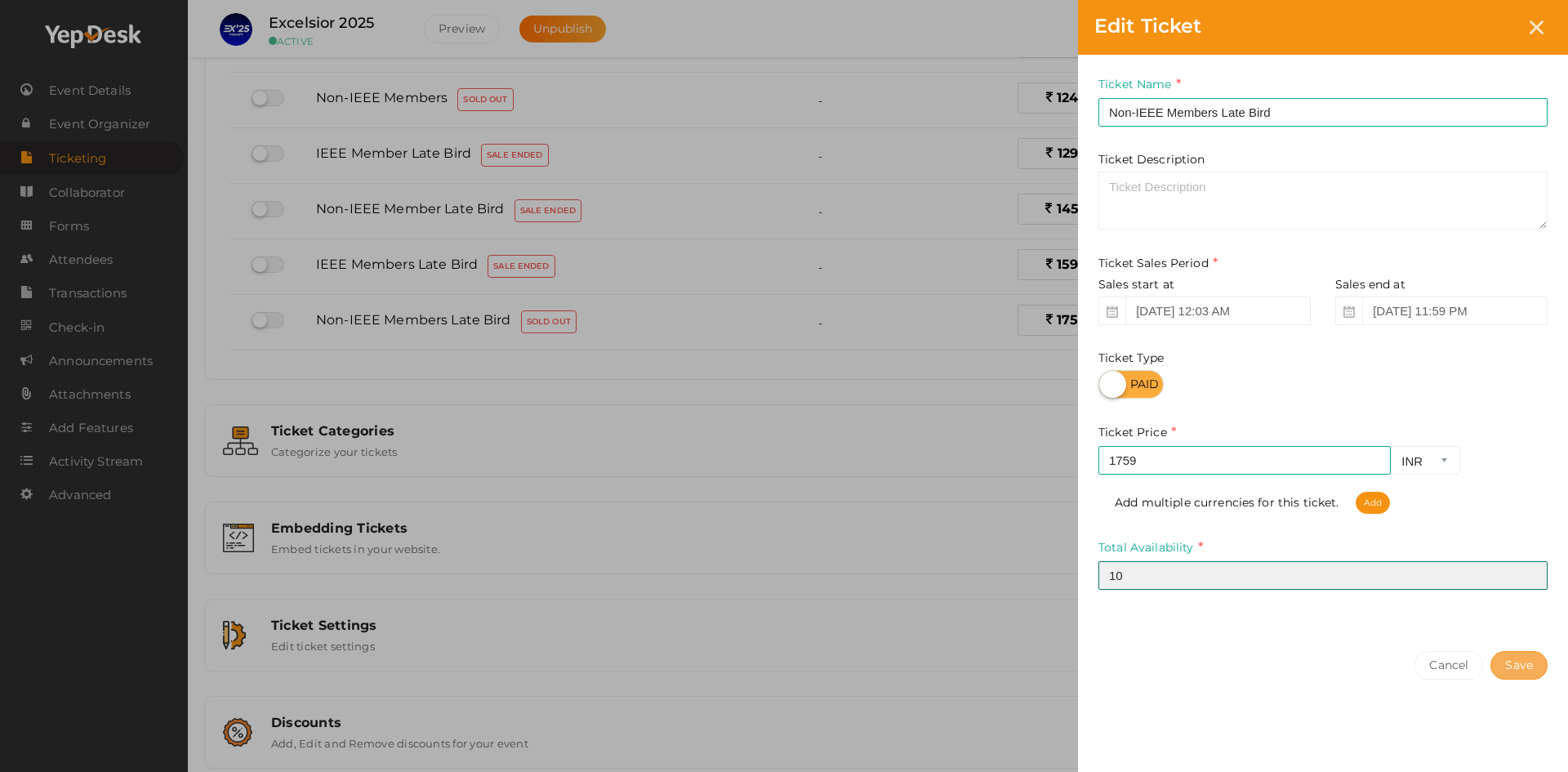
type input "10"
click at [1532, 660] on button "Save" at bounding box center [1518, 665] width 57 height 28
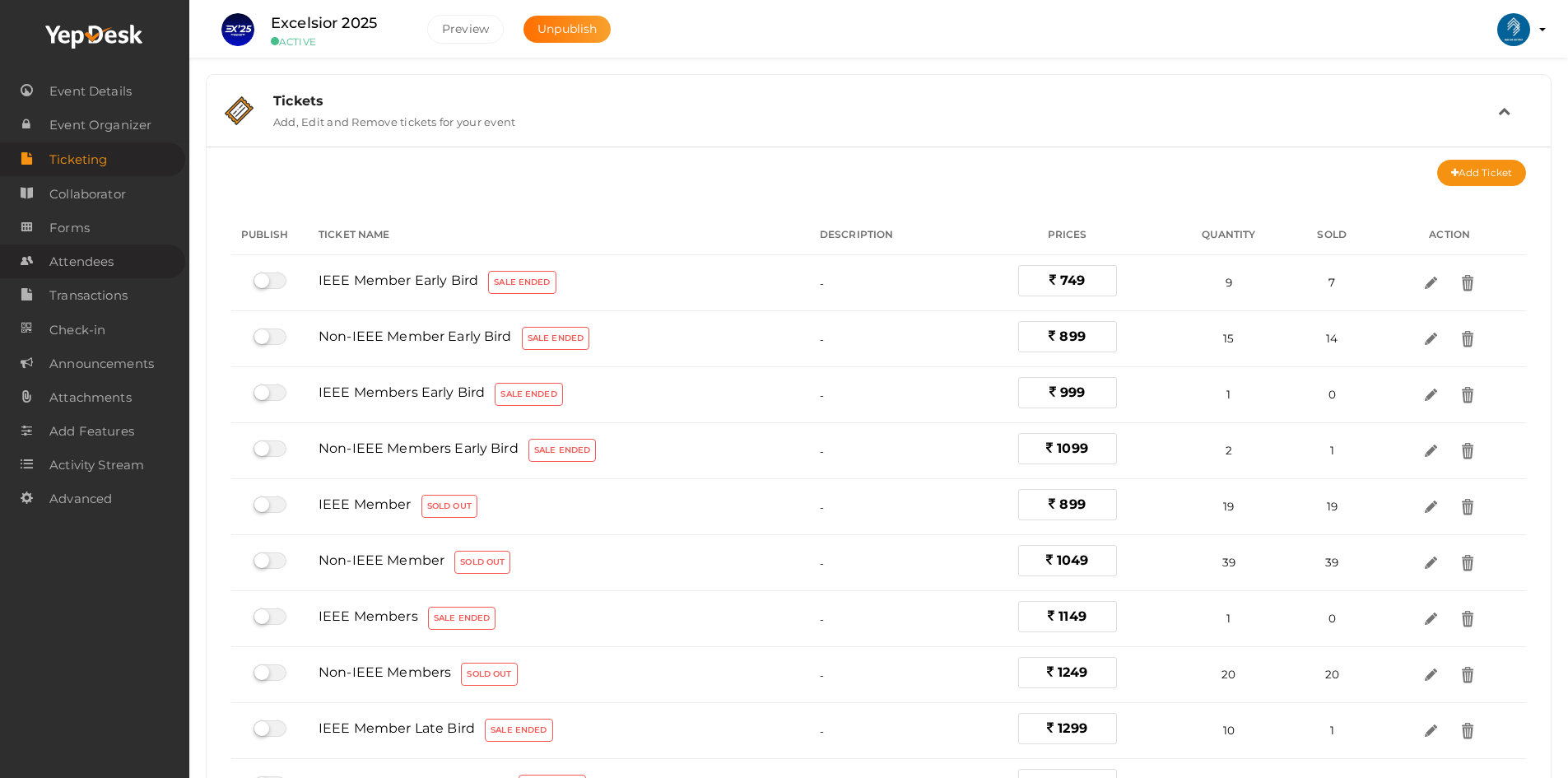
click at [83, 269] on span "Attendees" at bounding box center [81, 262] width 64 height 33
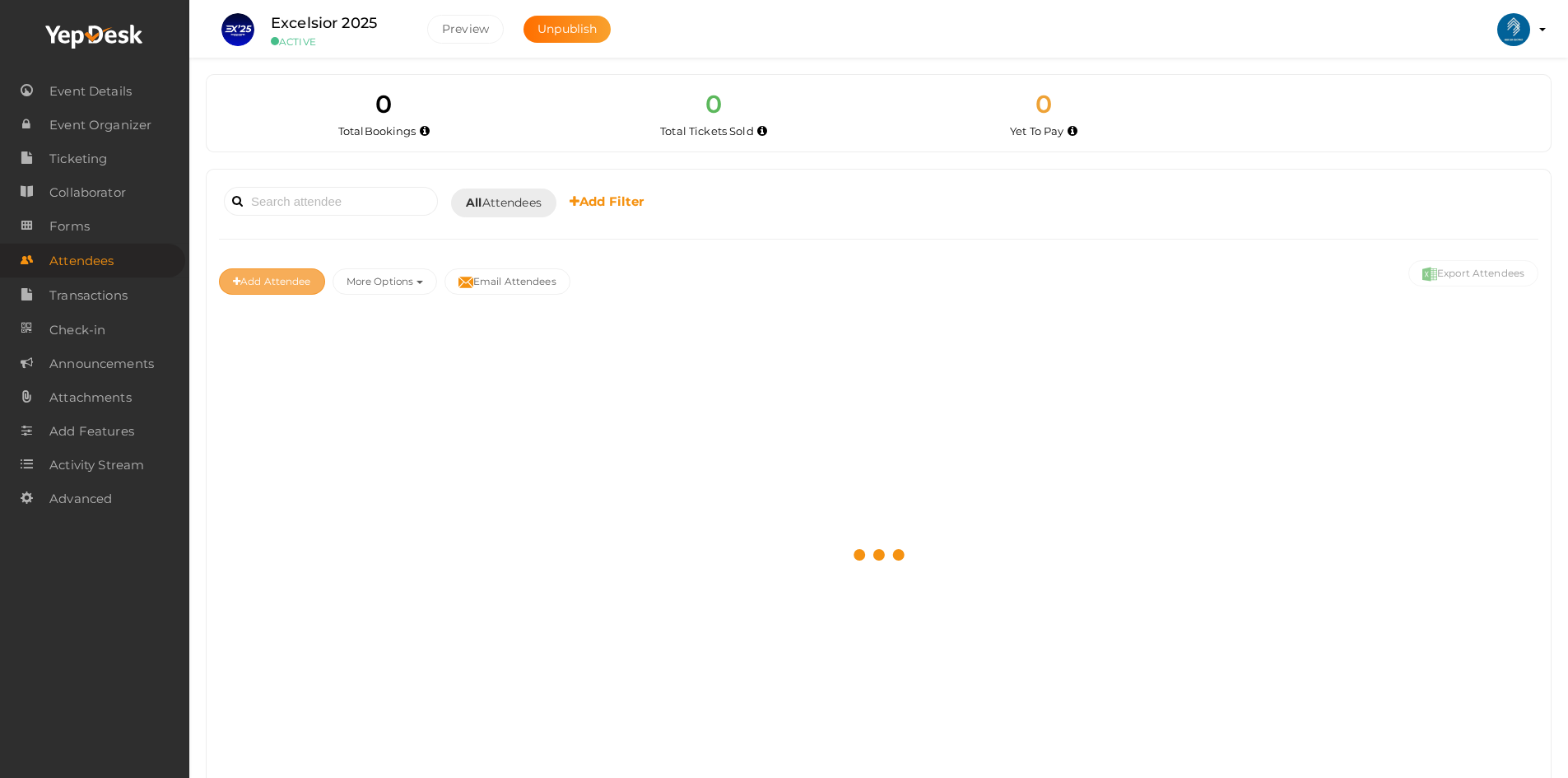
click at [270, 280] on button "Add Attendee" at bounding box center [272, 281] width 106 height 27
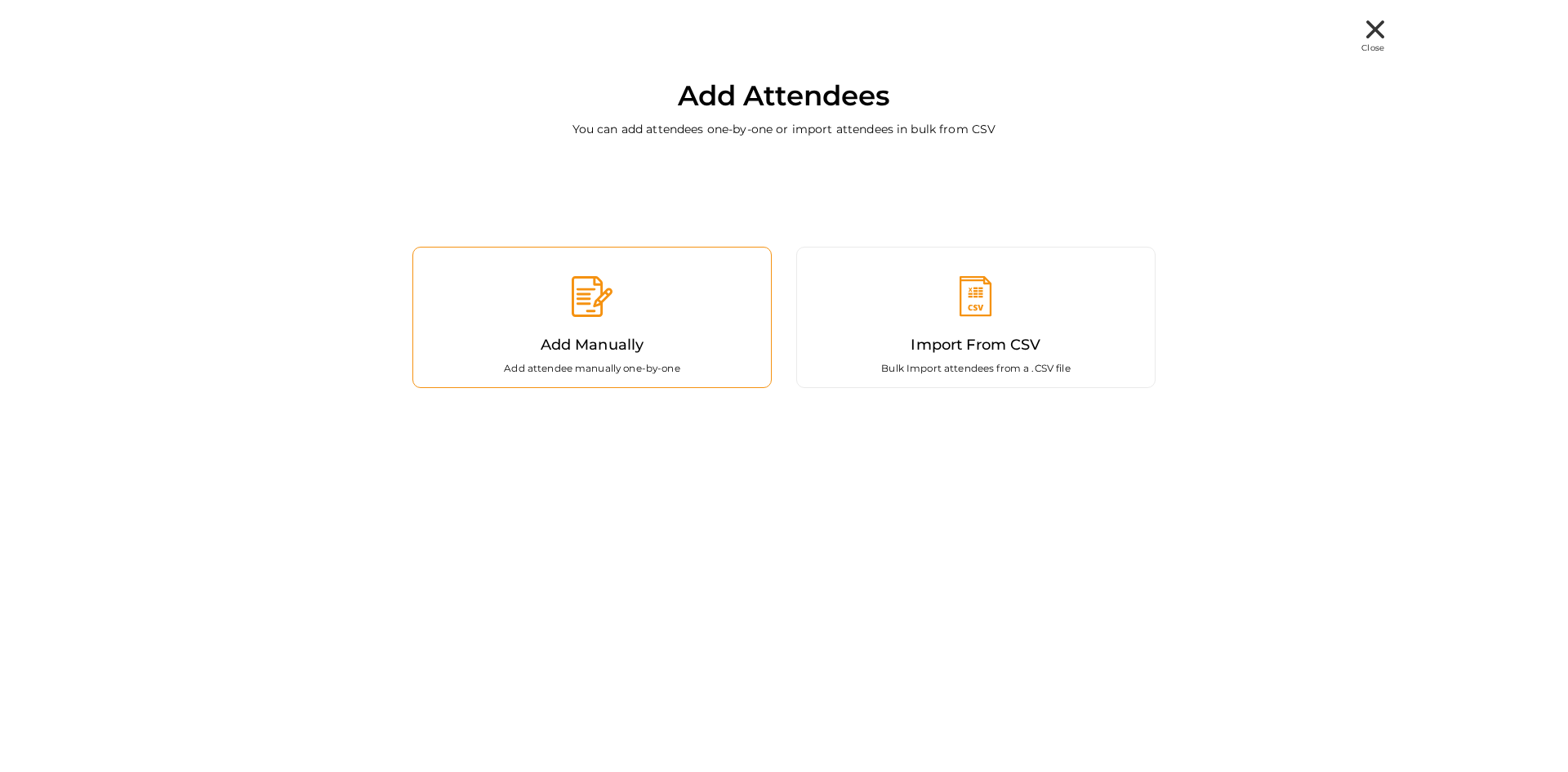
click at [517, 298] on div "Add Manually Add attendee manually one-by-one" at bounding box center [593, 317] width 360 height 141
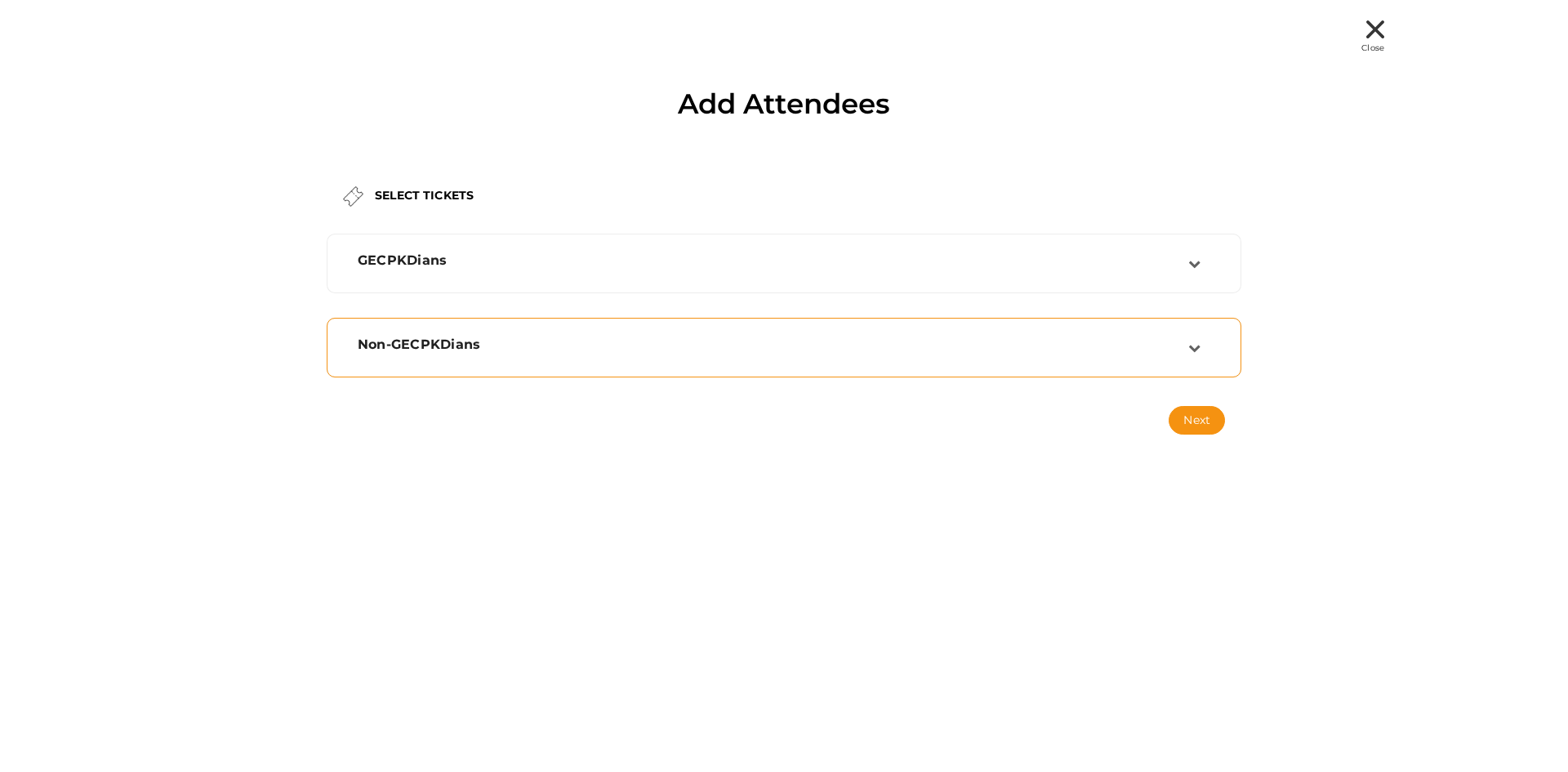
click at [468, 350] on span "Non-GECPKDians" at bounding box center [419, 344] width 122 height 15
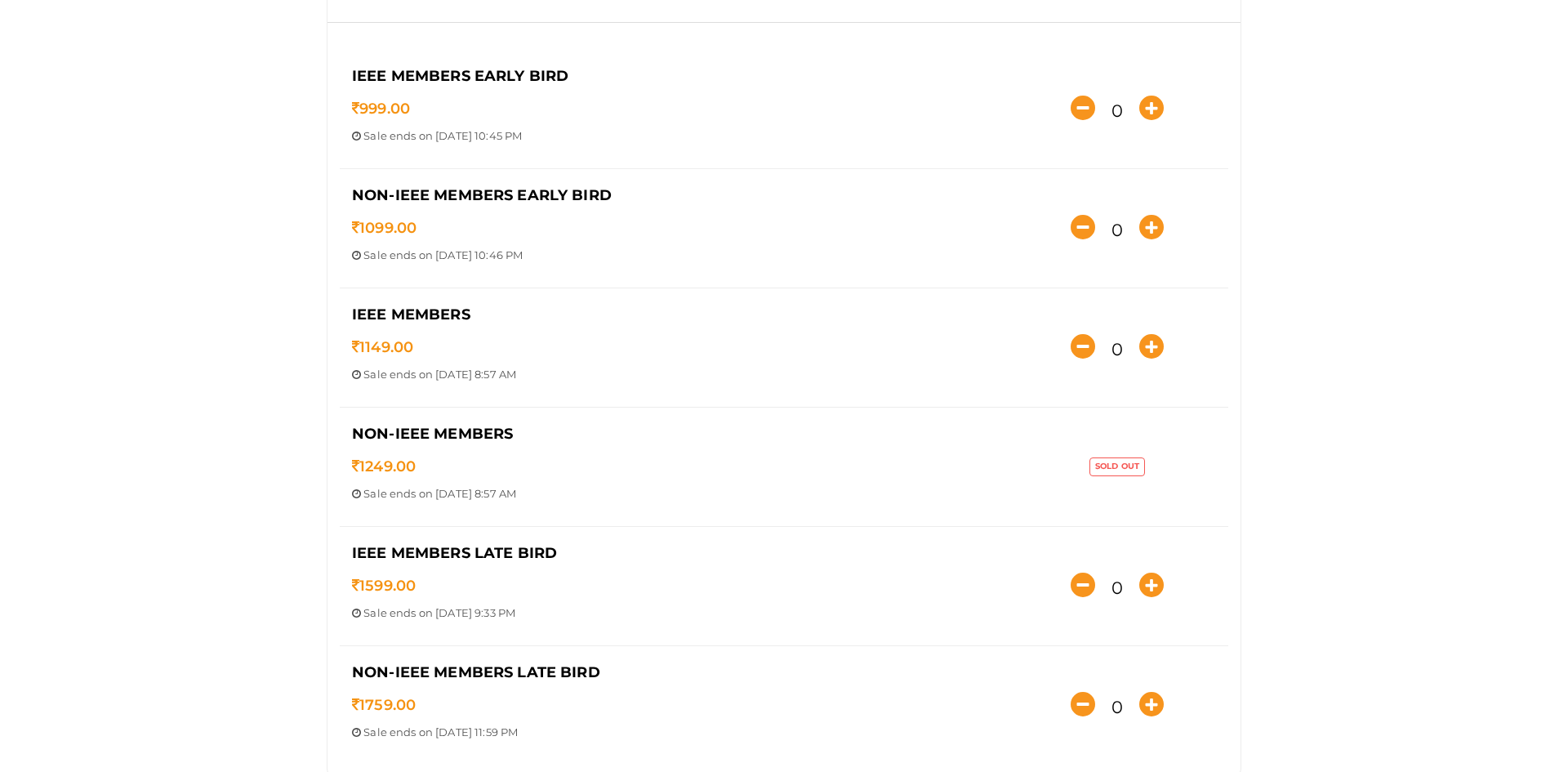
scroll to position [506, 0]
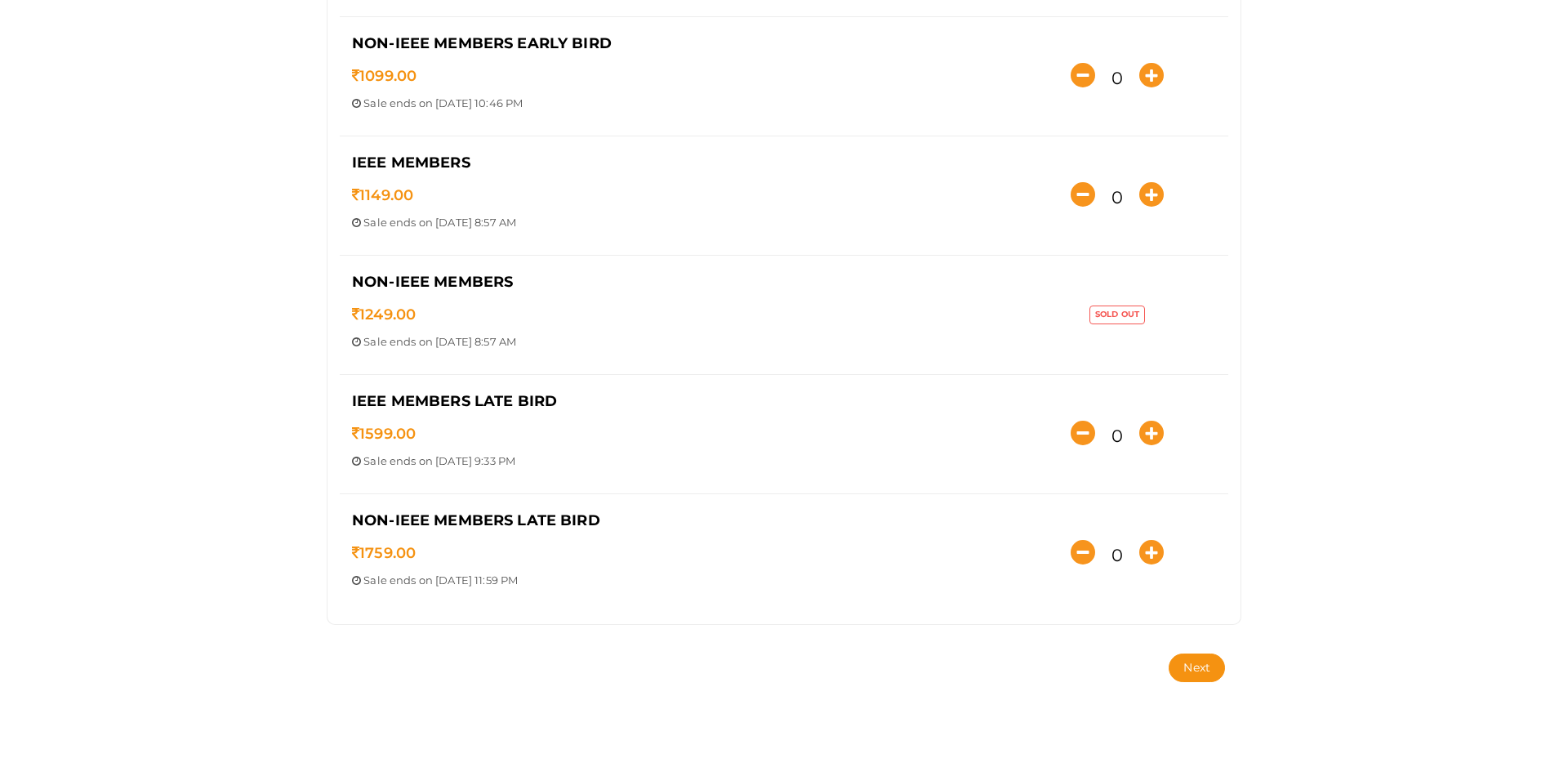
click at [259, 351] on div "SELECT TICKETS GECPKDians IEEE Member Early Bird 749.00 Sale ends on [DATE] 10:…" at bounding box center [784, 182] width 1102 height 1085
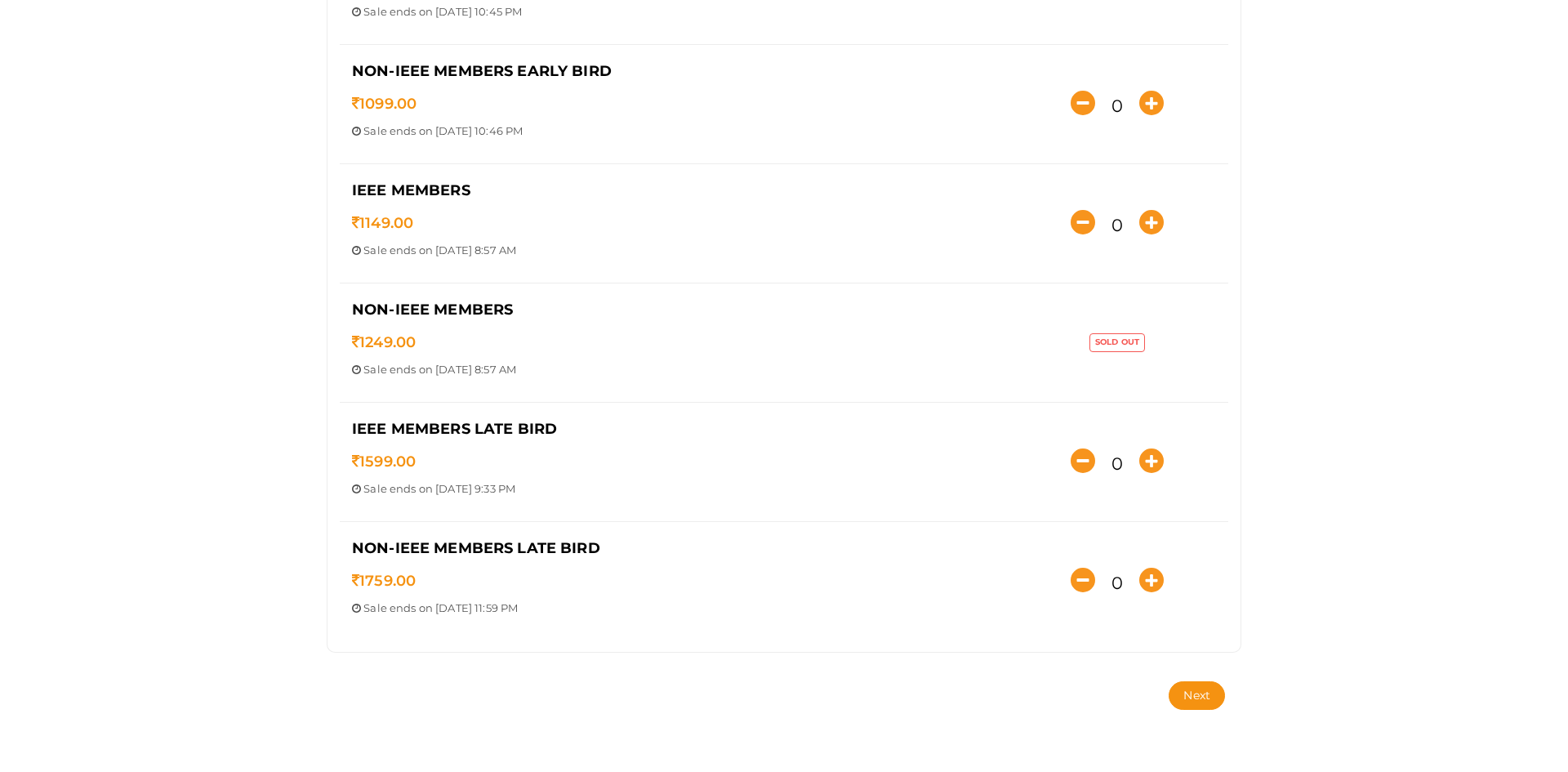
scroll to position [483, 0]
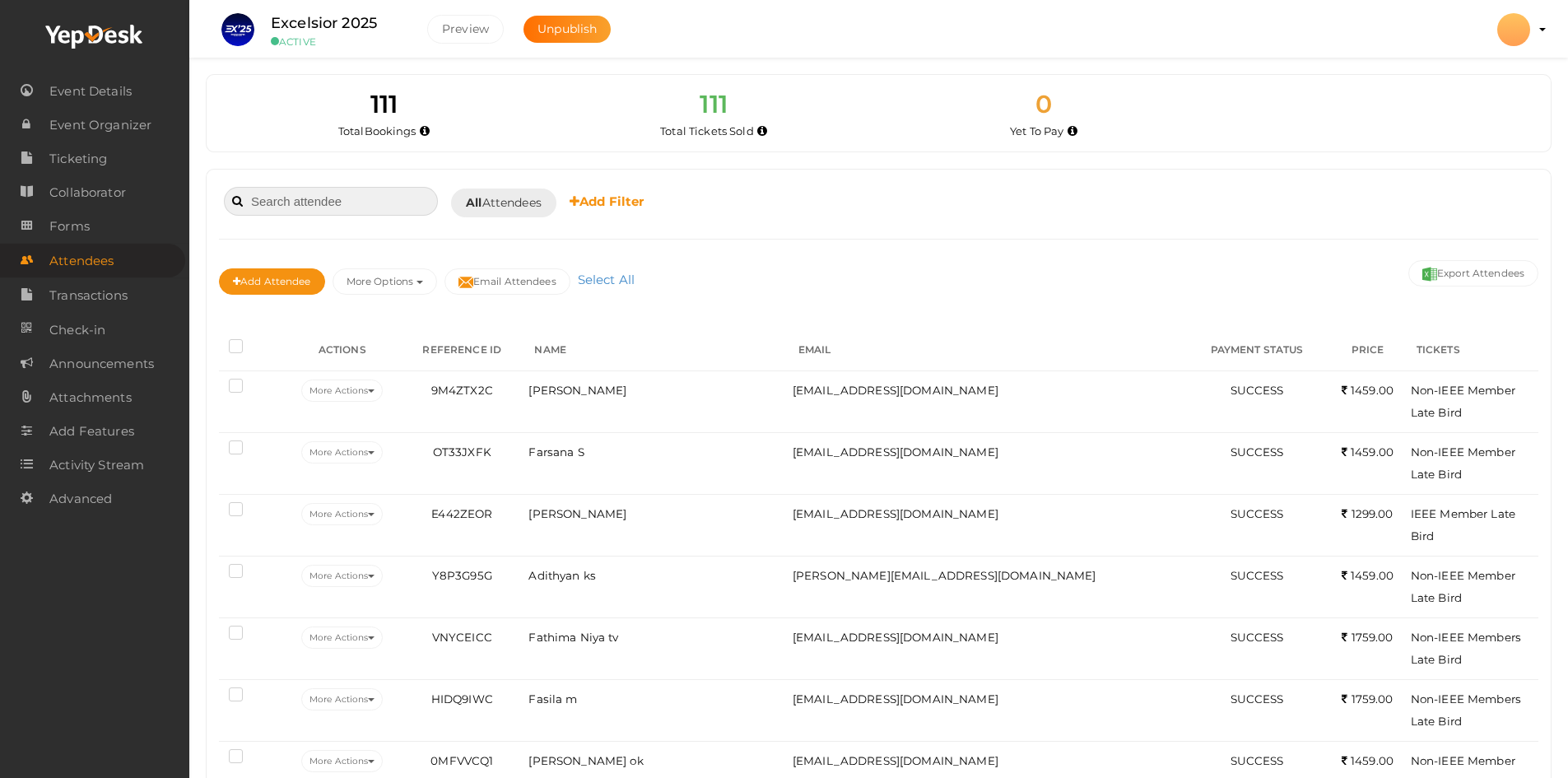
click at [335, 200] on input at bounding box center [331, 200] width 214 height 28
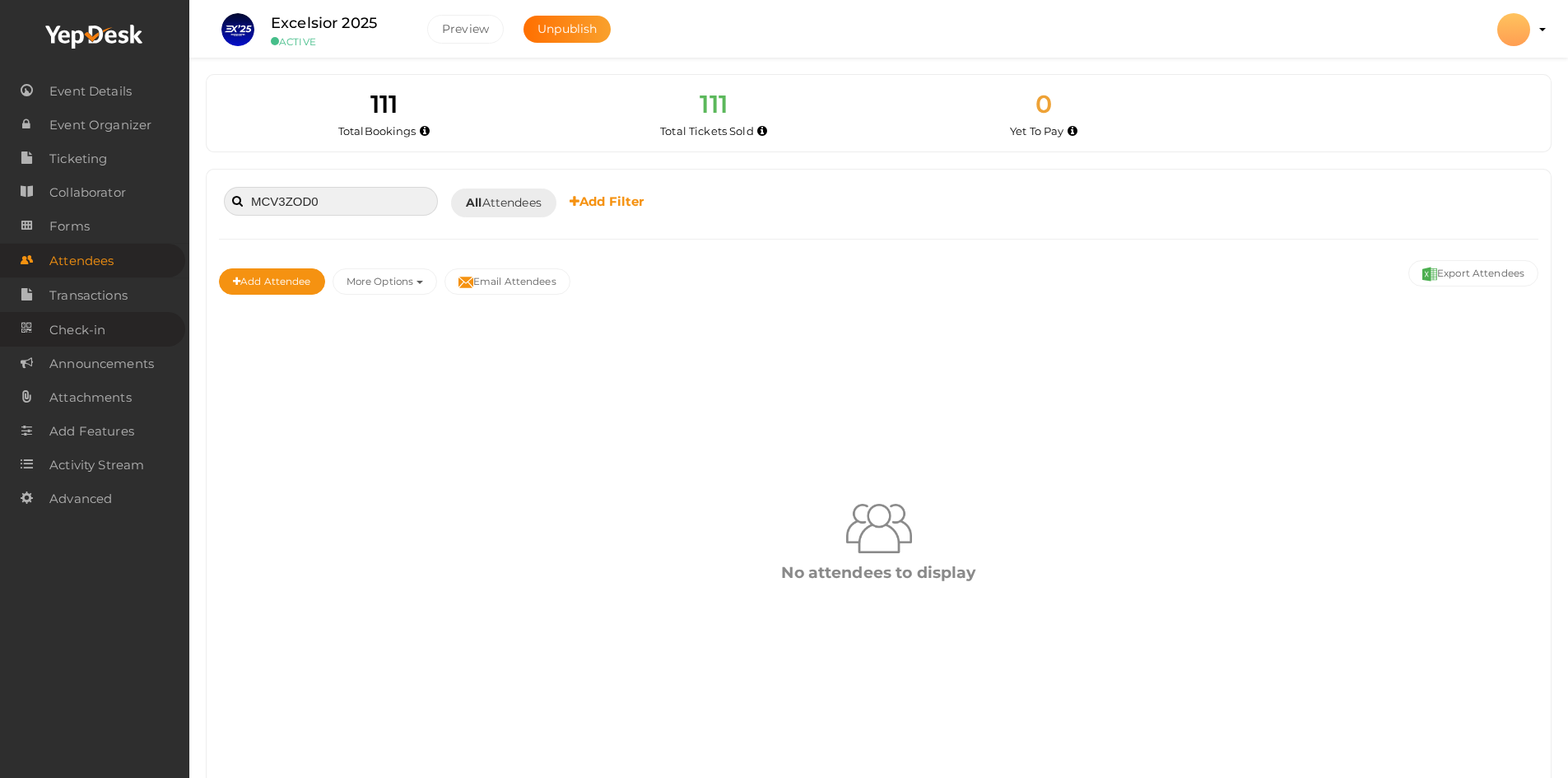
type input "MCV3ZOD0"
click at [98, 323] on span "Check-in" at bounding box center [77, 330] width 56 height 33
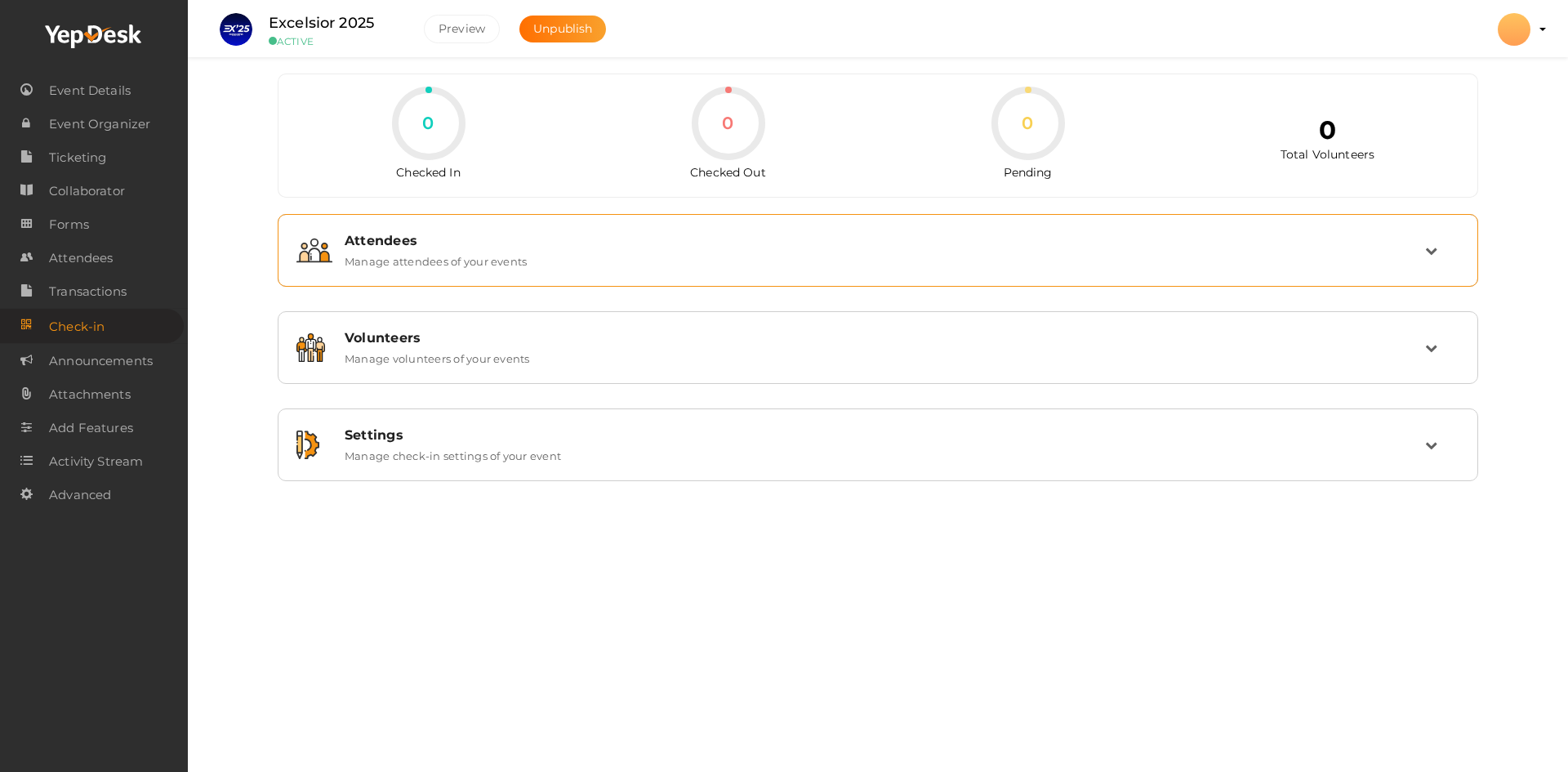
click at [463, 264] on label "Manage attendees of your events" at bounding box center [435, 258] width 182 height 20
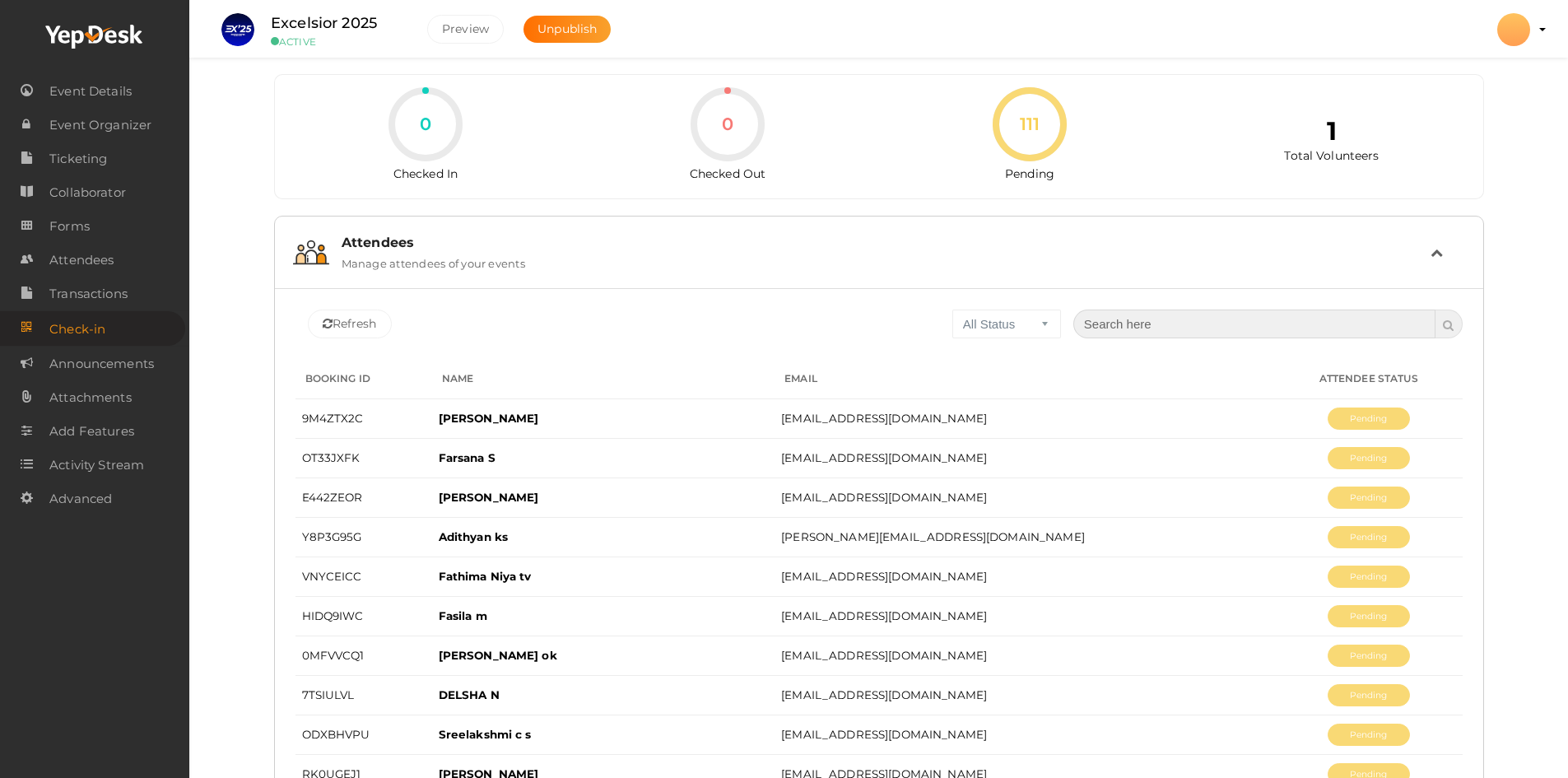
click at [1117, 325] on input "text" at bounding box center [1255, 324] width 363 height 28
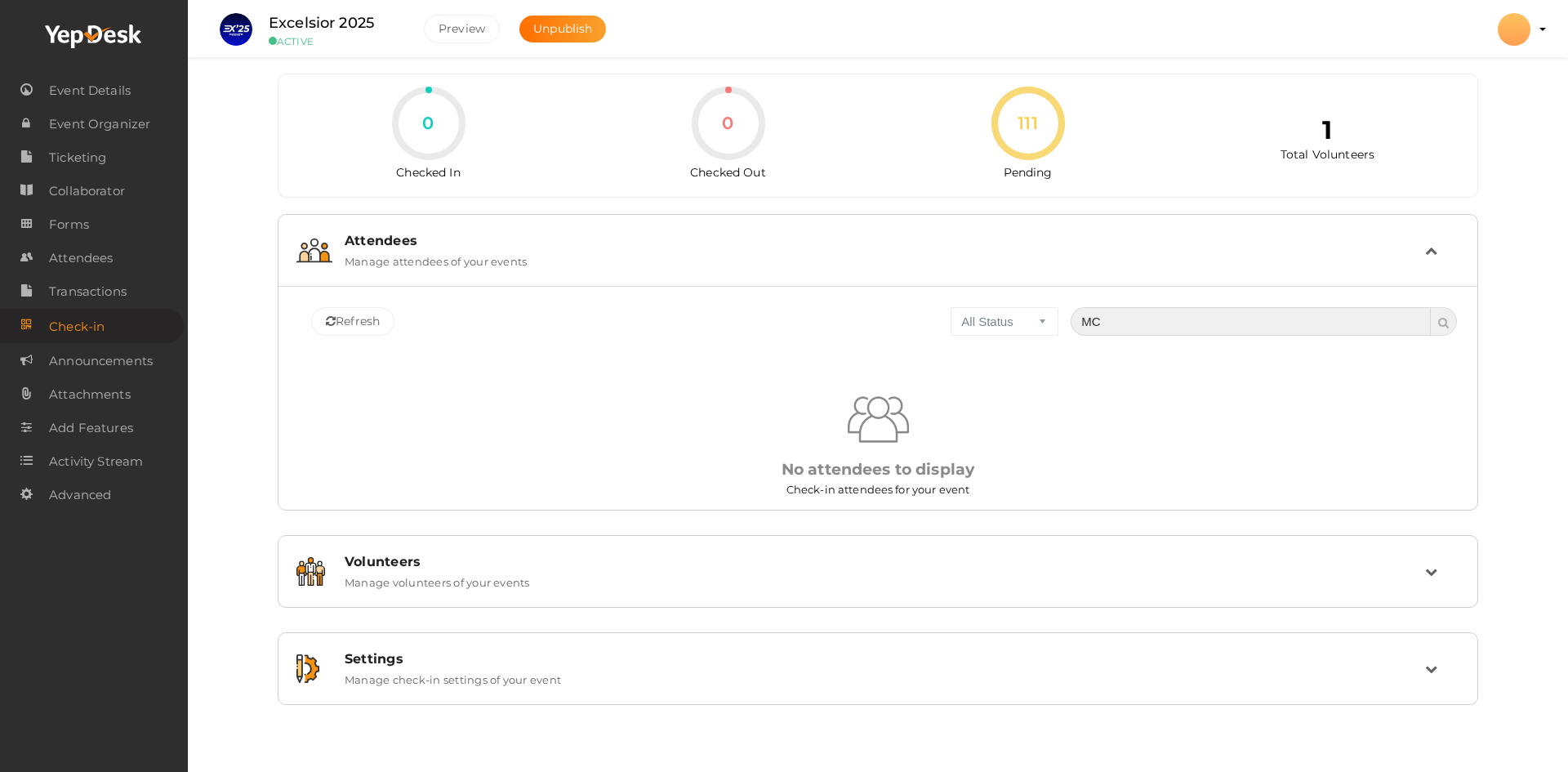
type input "M"
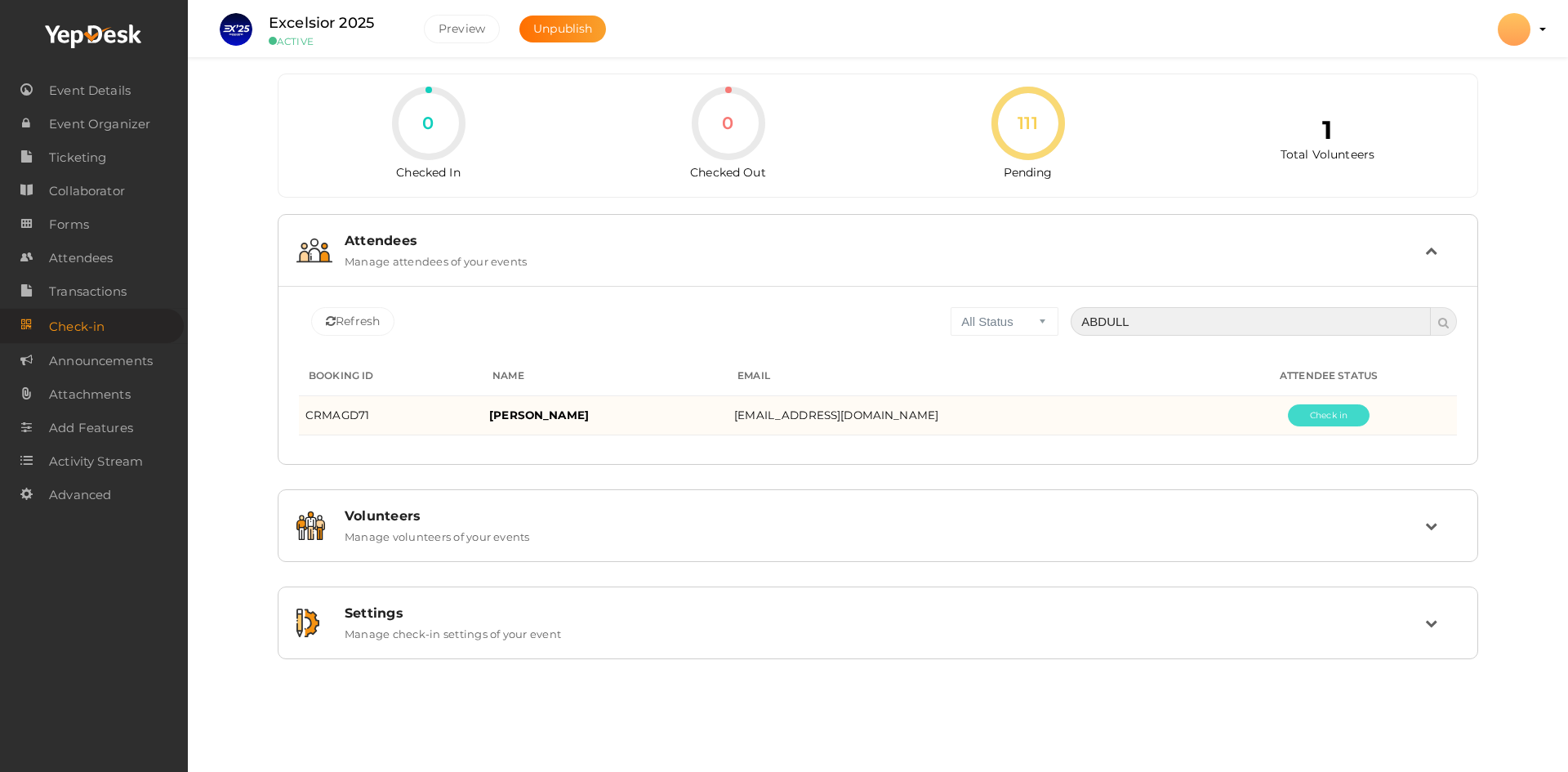
type input "ABDULL"
click at [1311, 412] on button "Pending" at bounding box center [1328, 416] width 81 height 22
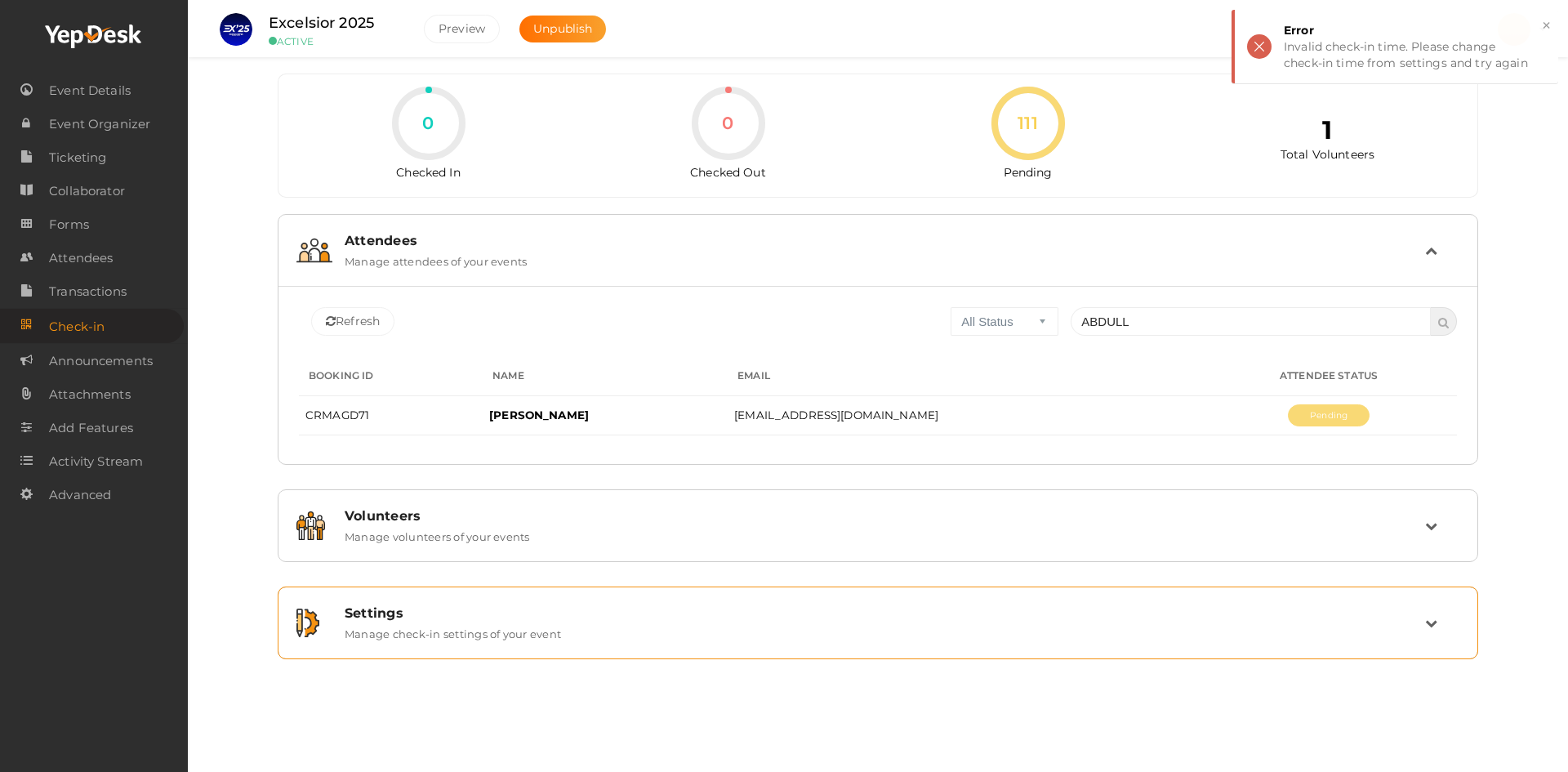
click at [500, 591] on div "Settings Manage check-in settings of your event" at bounding box center [878, 623] width 1201 height 73
click at [1444, 613] on td at bounding box center [1442, 623] width 34 height 35
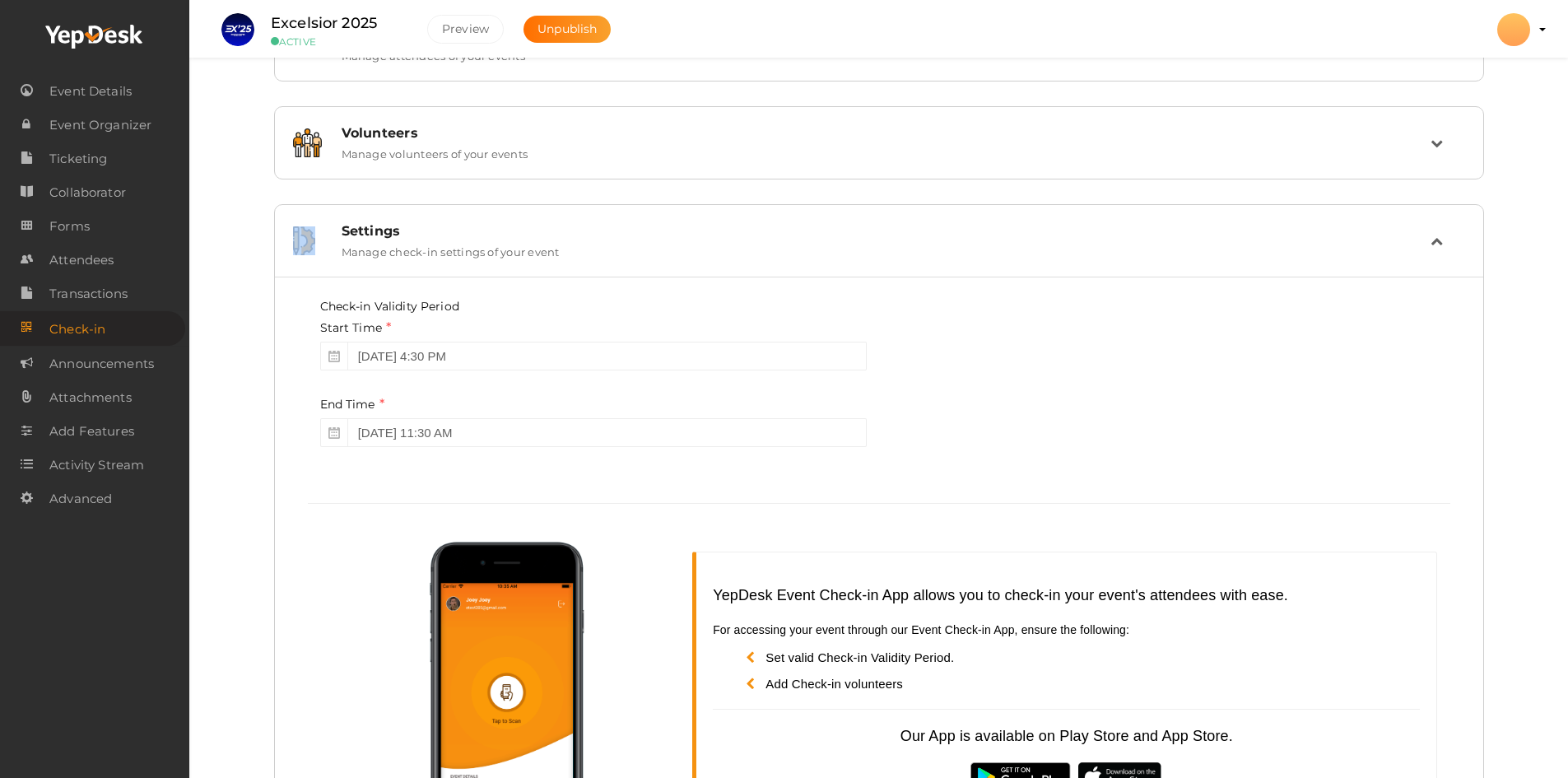
scroll to position [213, 0]
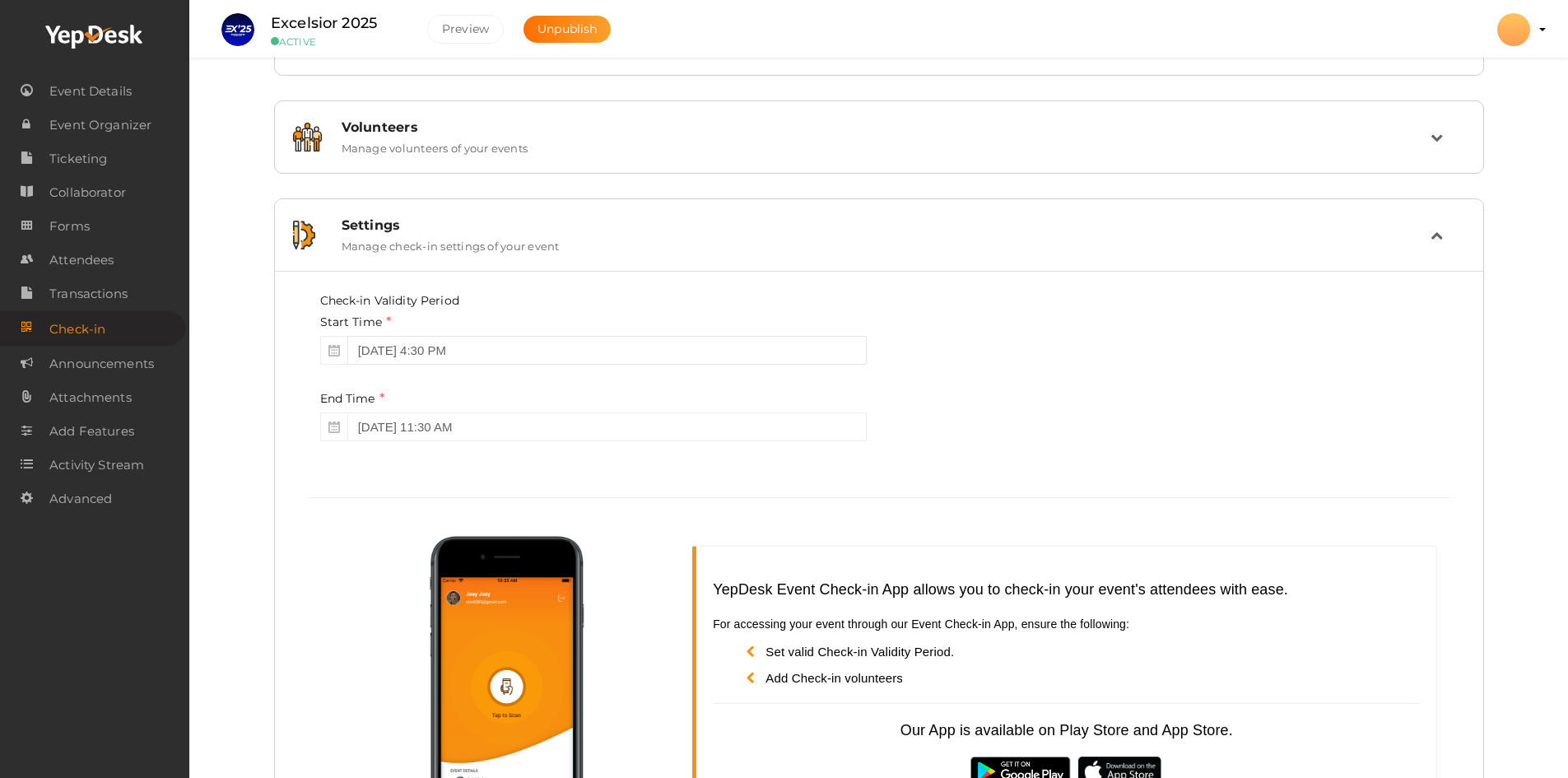
click at [488, 345] on input "September 27, 2025 4:30 PM" at bounding box center [607, 350] width 520 height 28
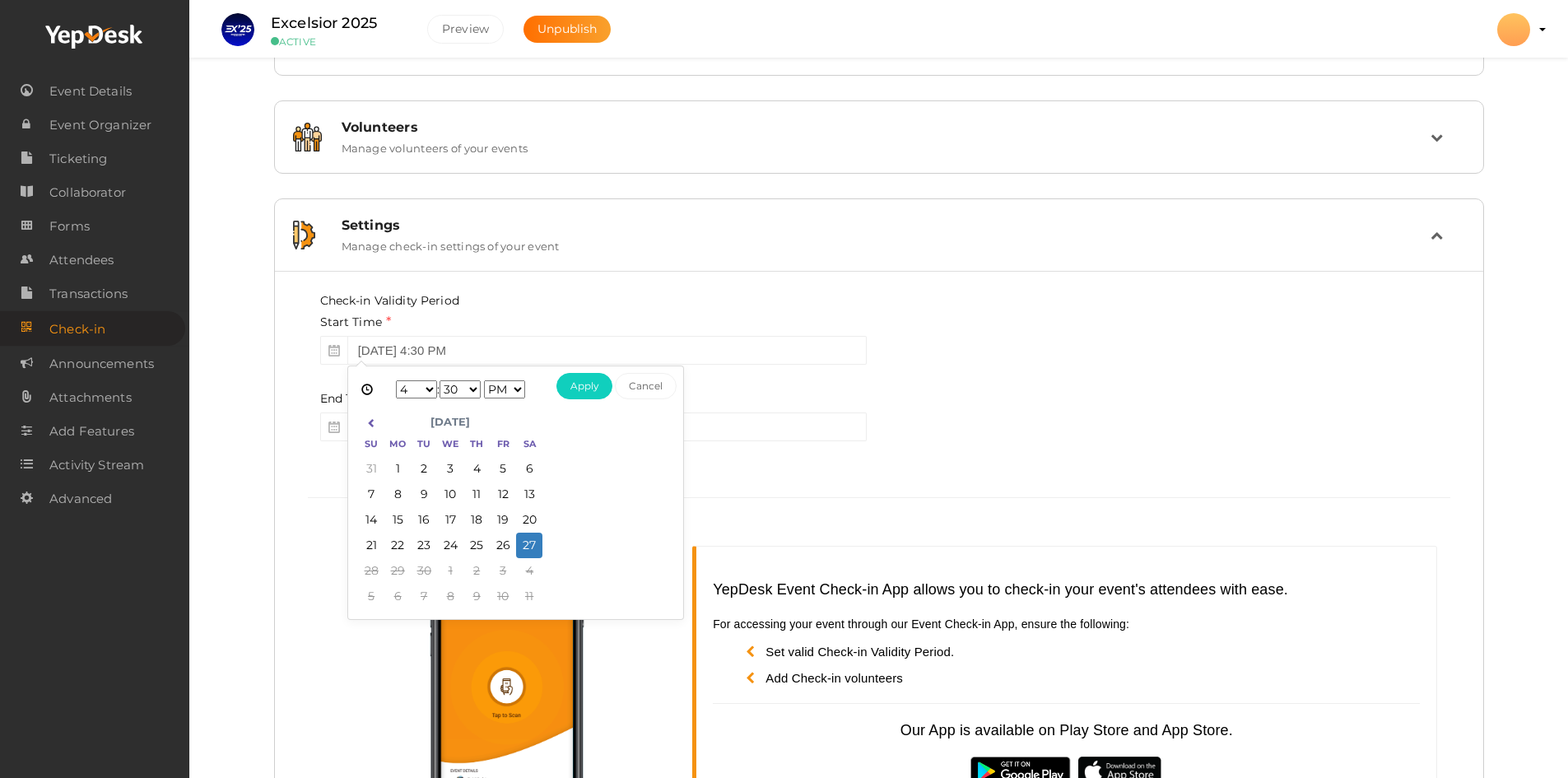
click at [428, 388] on select "1 2 3 4 5 6 7 8 9 10 11 12" at bounding box center [417, 389] width 41 height 18
click at [584, 387] on button "Apply" at bounding box center [585, 386] width 57 height 27
type input "September 27, 2025 1:30 PM"
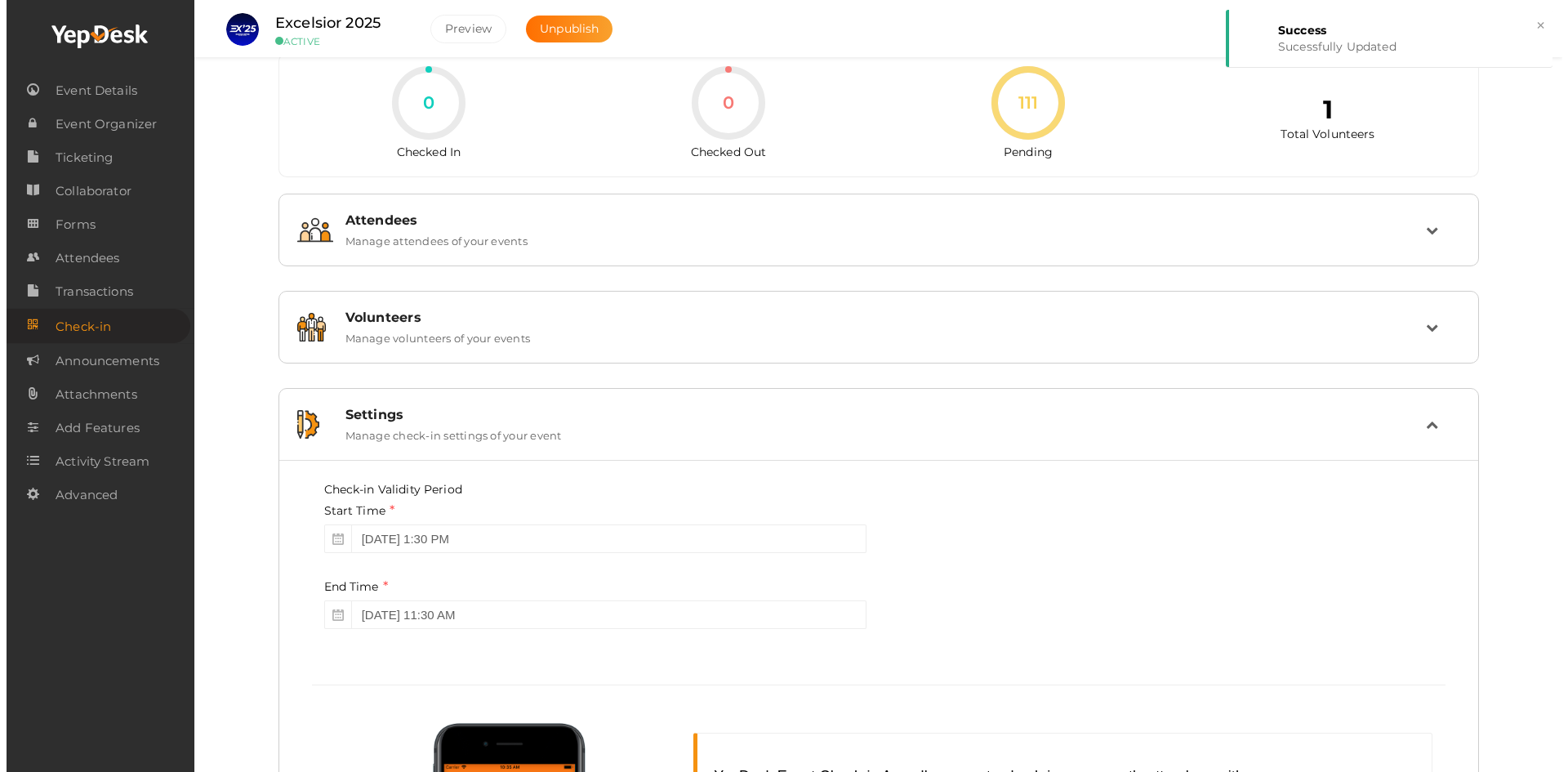
scroll to position [0, 0]
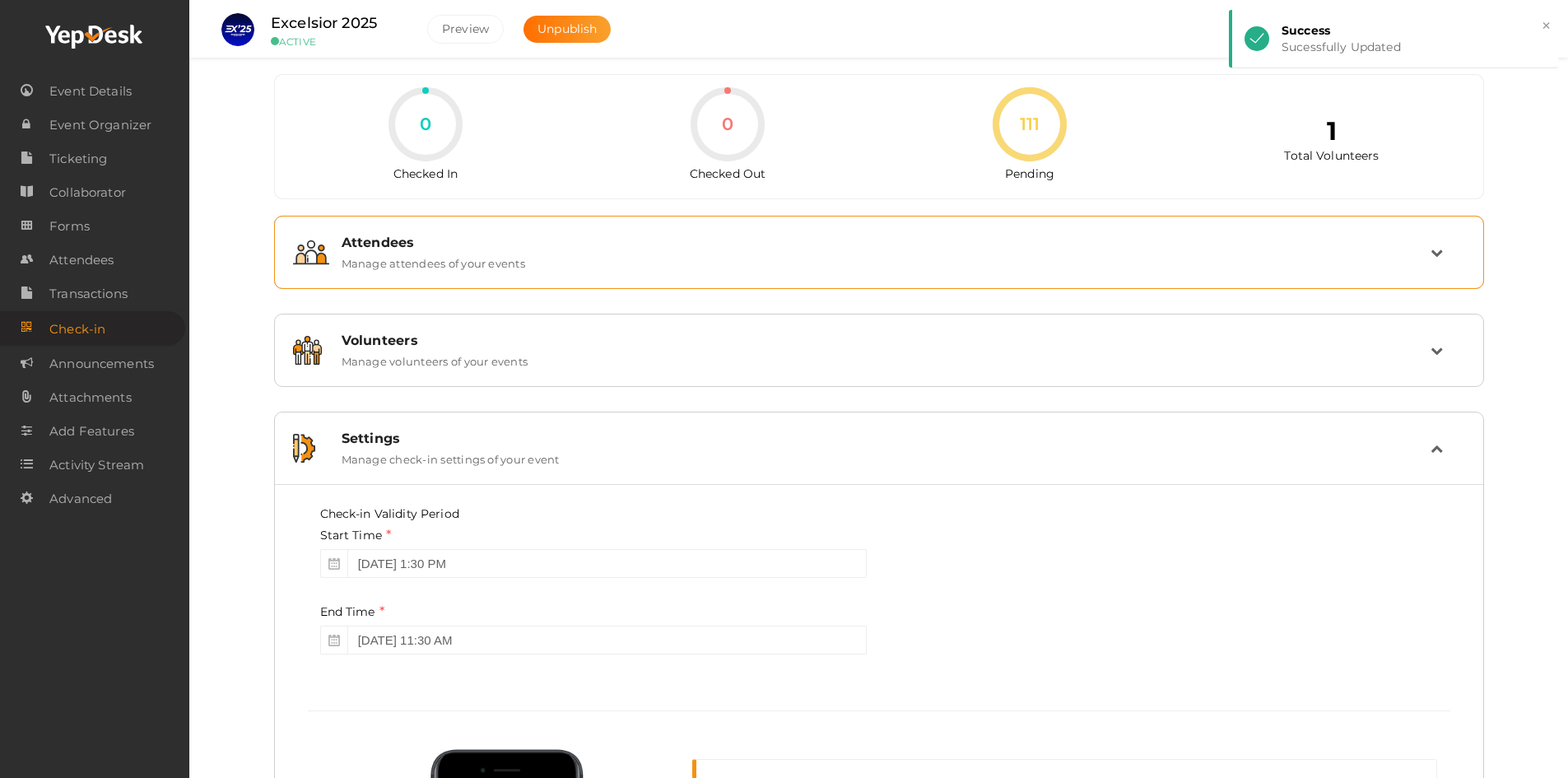
click at [524, 233] on div "Attendees Manage attendees of your events" at bounding box center [879, 252] width 1192 height 55
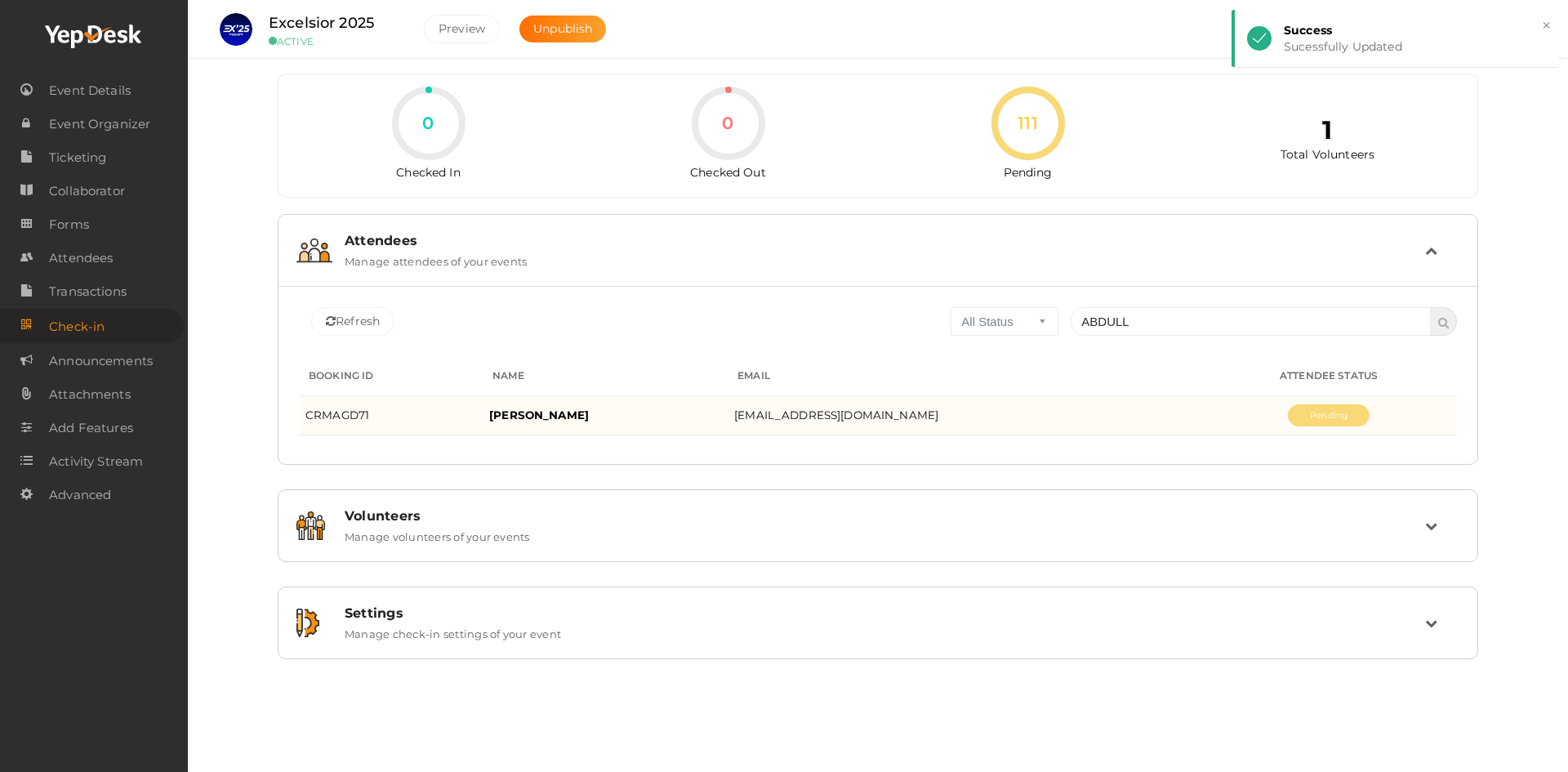
click at [1311, 403] on td "Pending" at bounding box center [1328, 416] width 256 height 39
click at [1314, 409] on button "Pending" at bounding box center [1328, 416] width 81 height 22
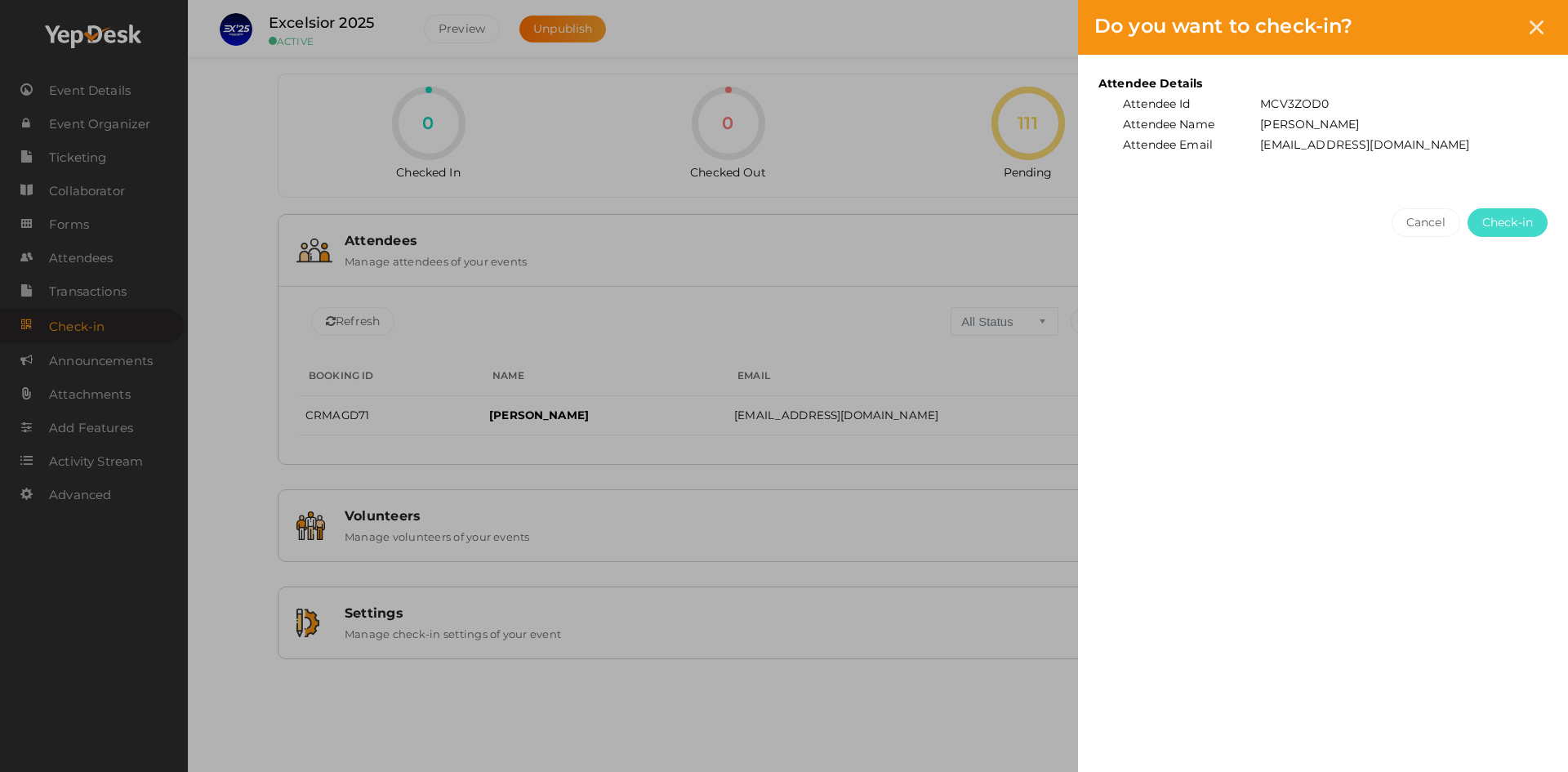
click at [1515, 220] on span "Check-in" at bounding box center [1507, 223] width 51 height 17
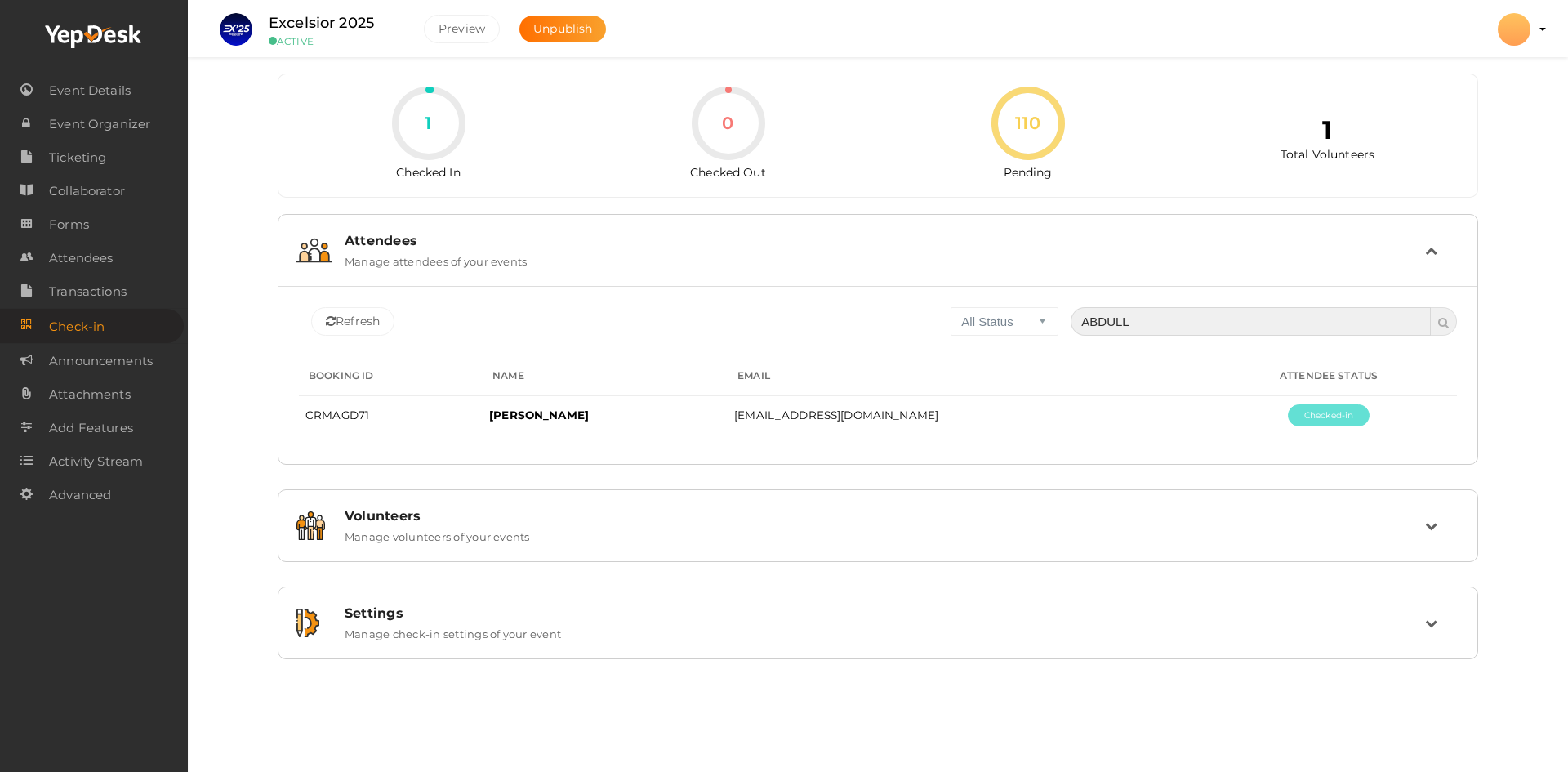
click at [1138, 323] on input "ABDULL" at bounding box center [1250, 321] width 360 height 28
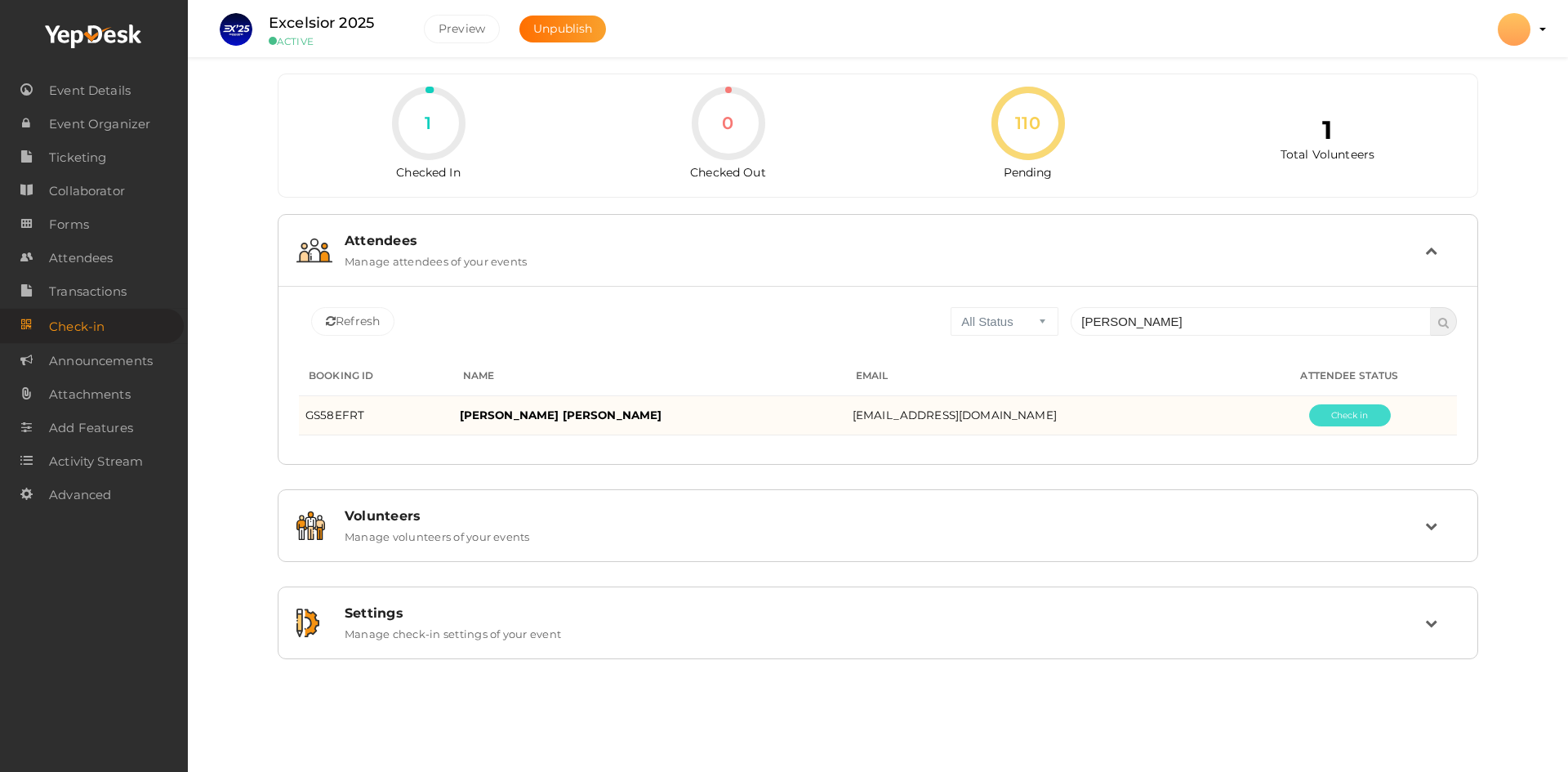
click at [1334, 411] on button "Pending" at bounding box center [1349, 416] width 81 height 22
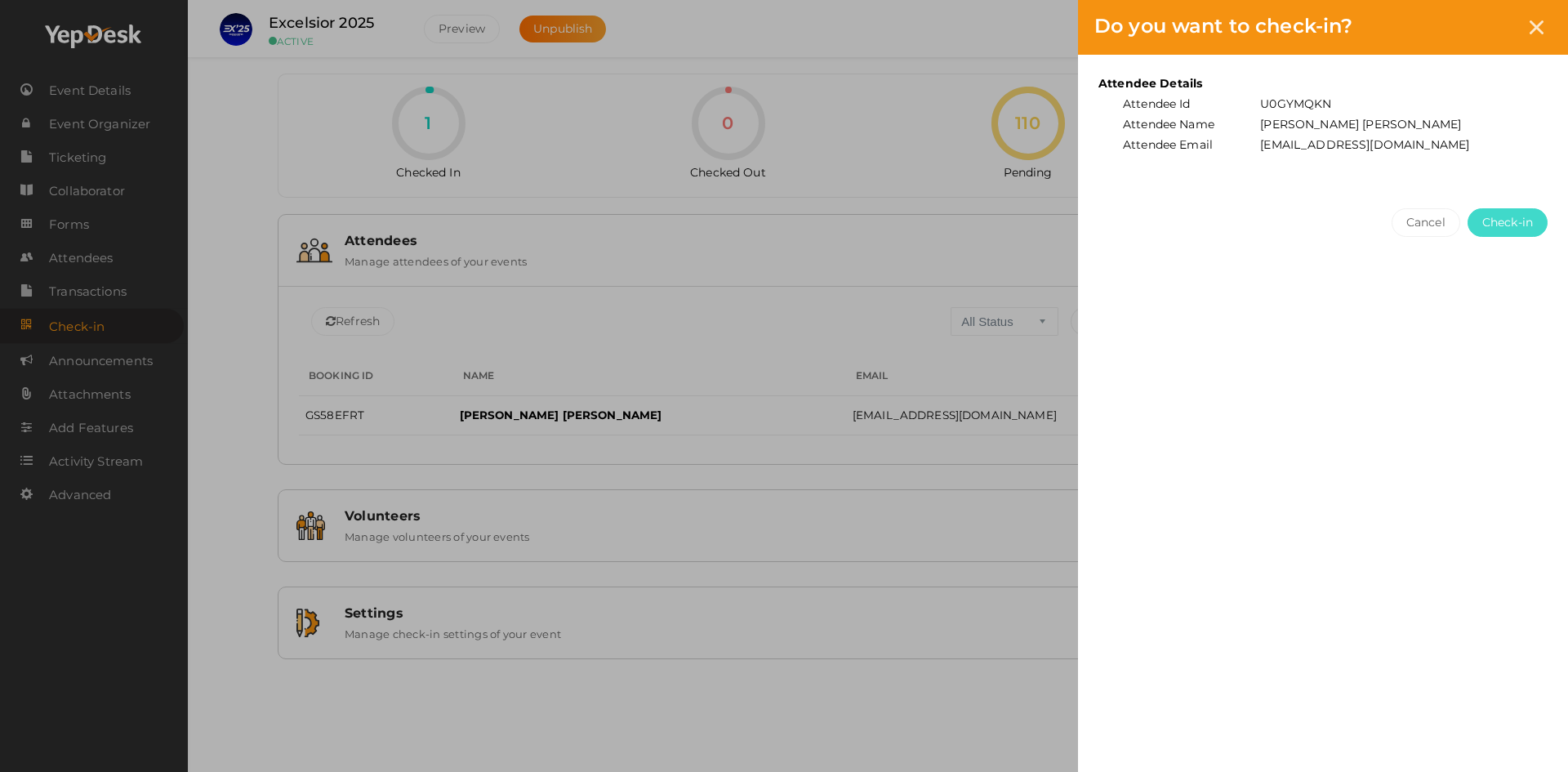
click at [1492, 235] on button "Check-in" at bounding box center [1506, 222] width 80 height 28
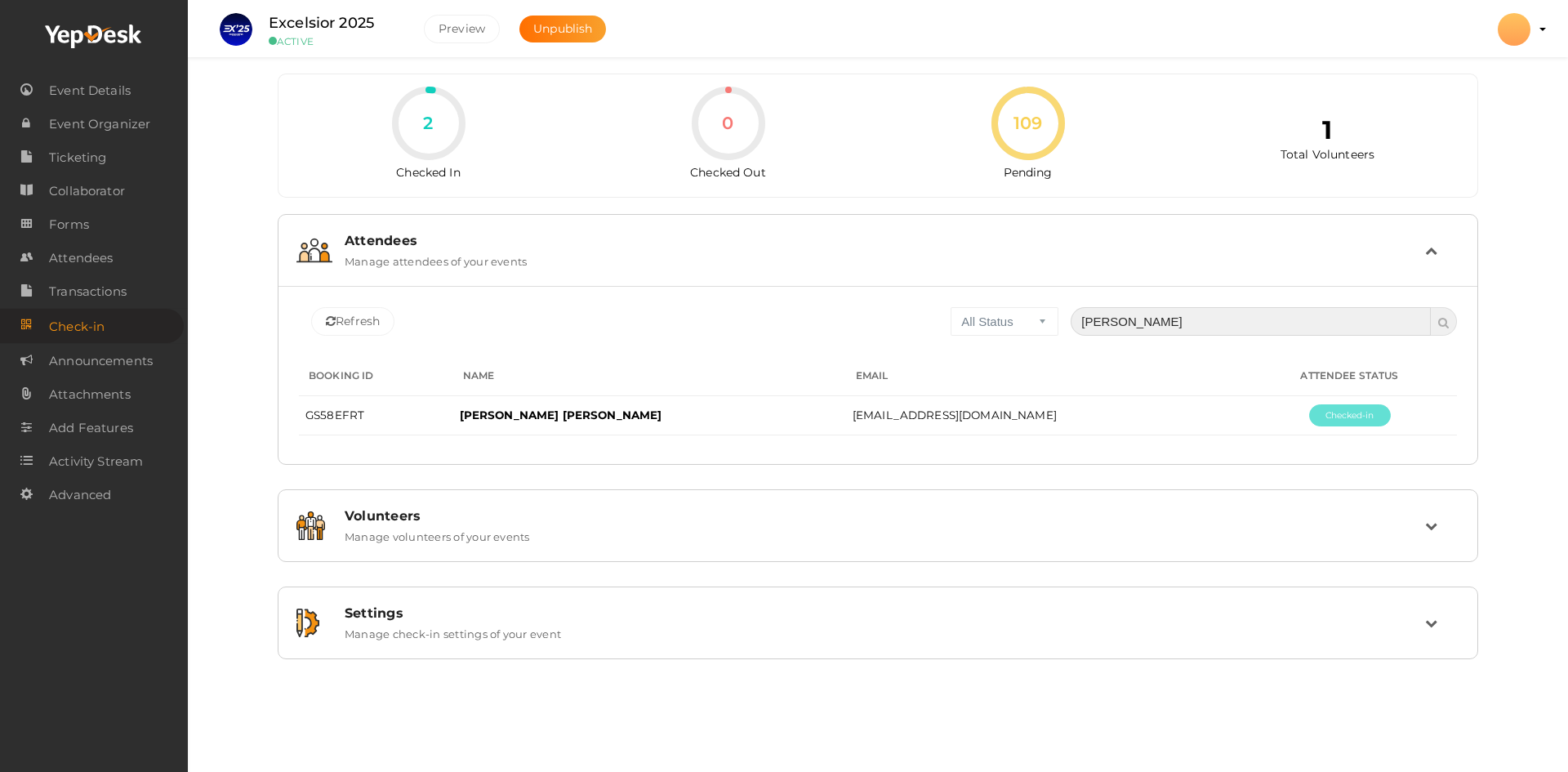
click at [1155, 326] on input "MANEESHA" at bounding box center [1250, 321] width 360 height 28
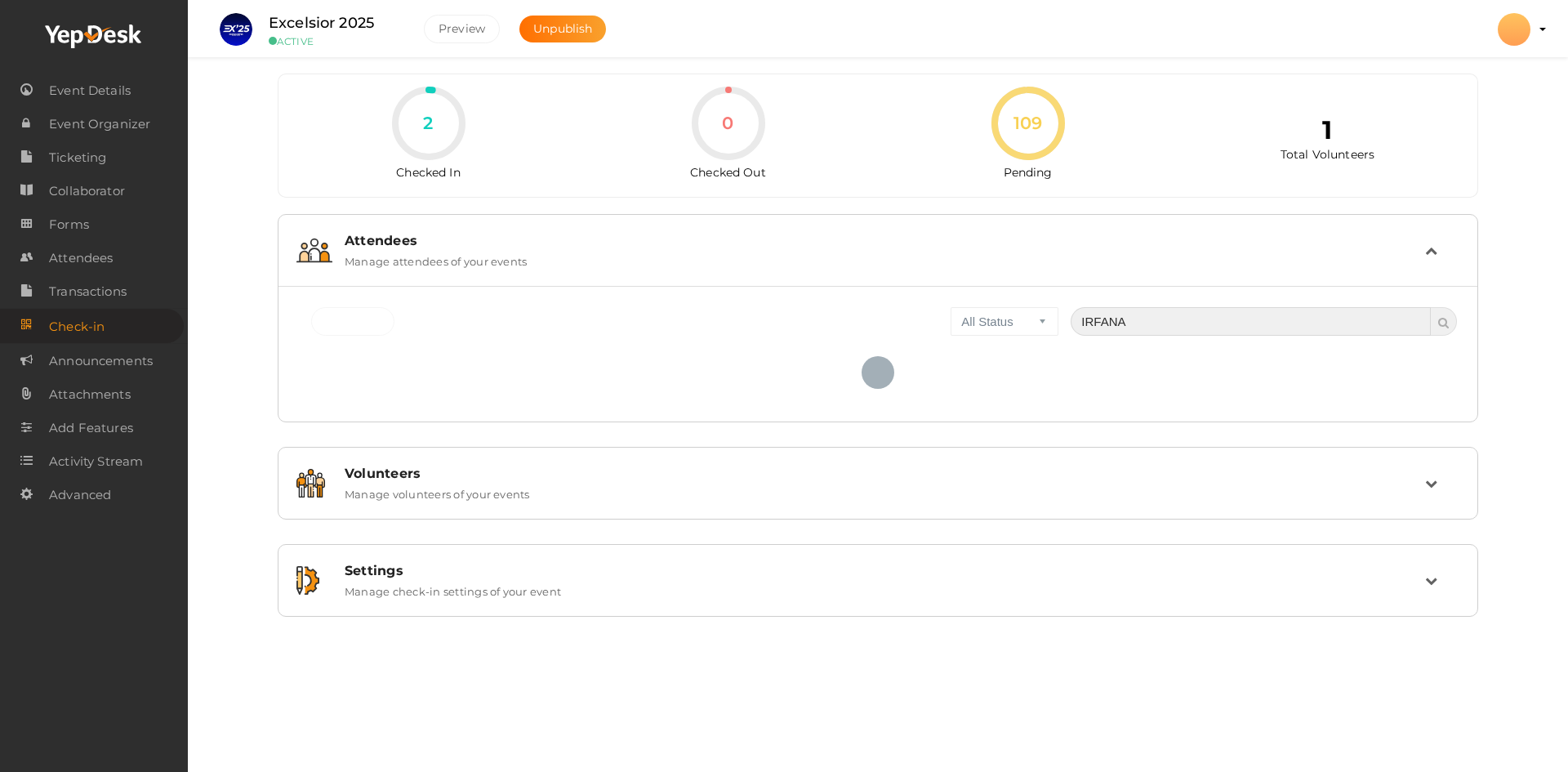
type input "IRFANA"
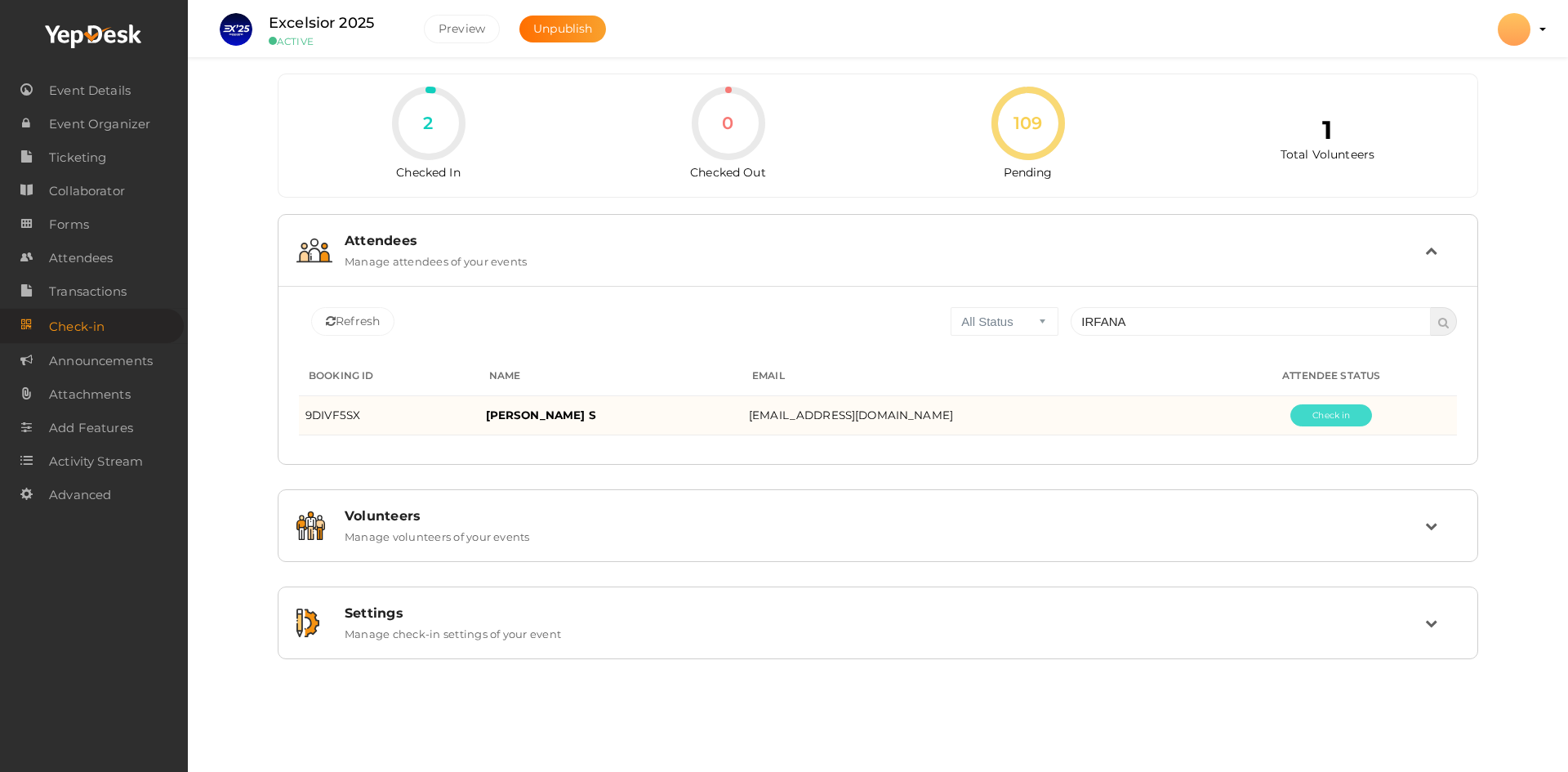
click at [1309, 414] on button "Pending" at bounding box center [1330, 416] width 81 height 22
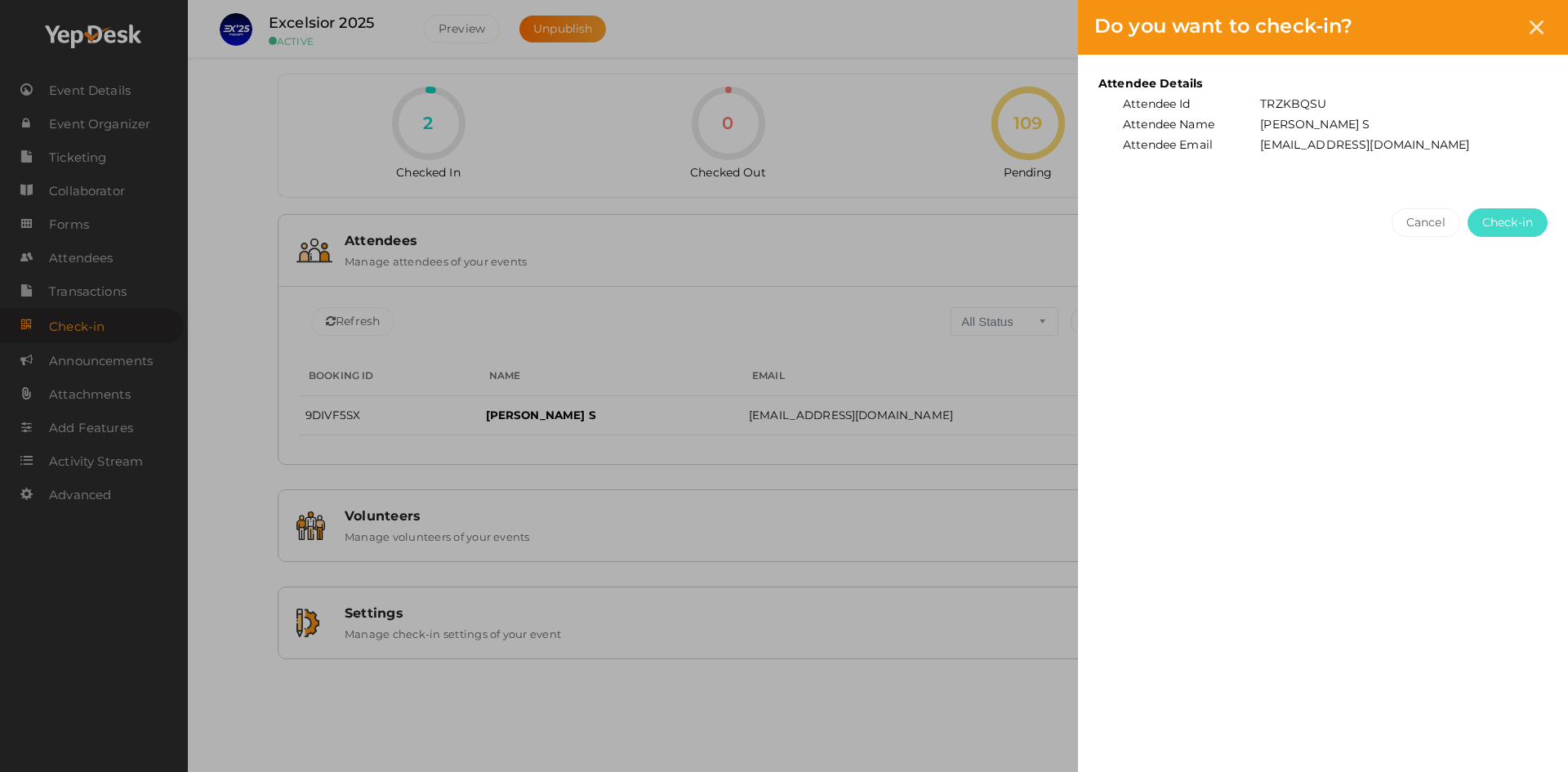
click at [1504, 230] on span "Check-in" at bounding box center [1507, 223] width 51 height 17
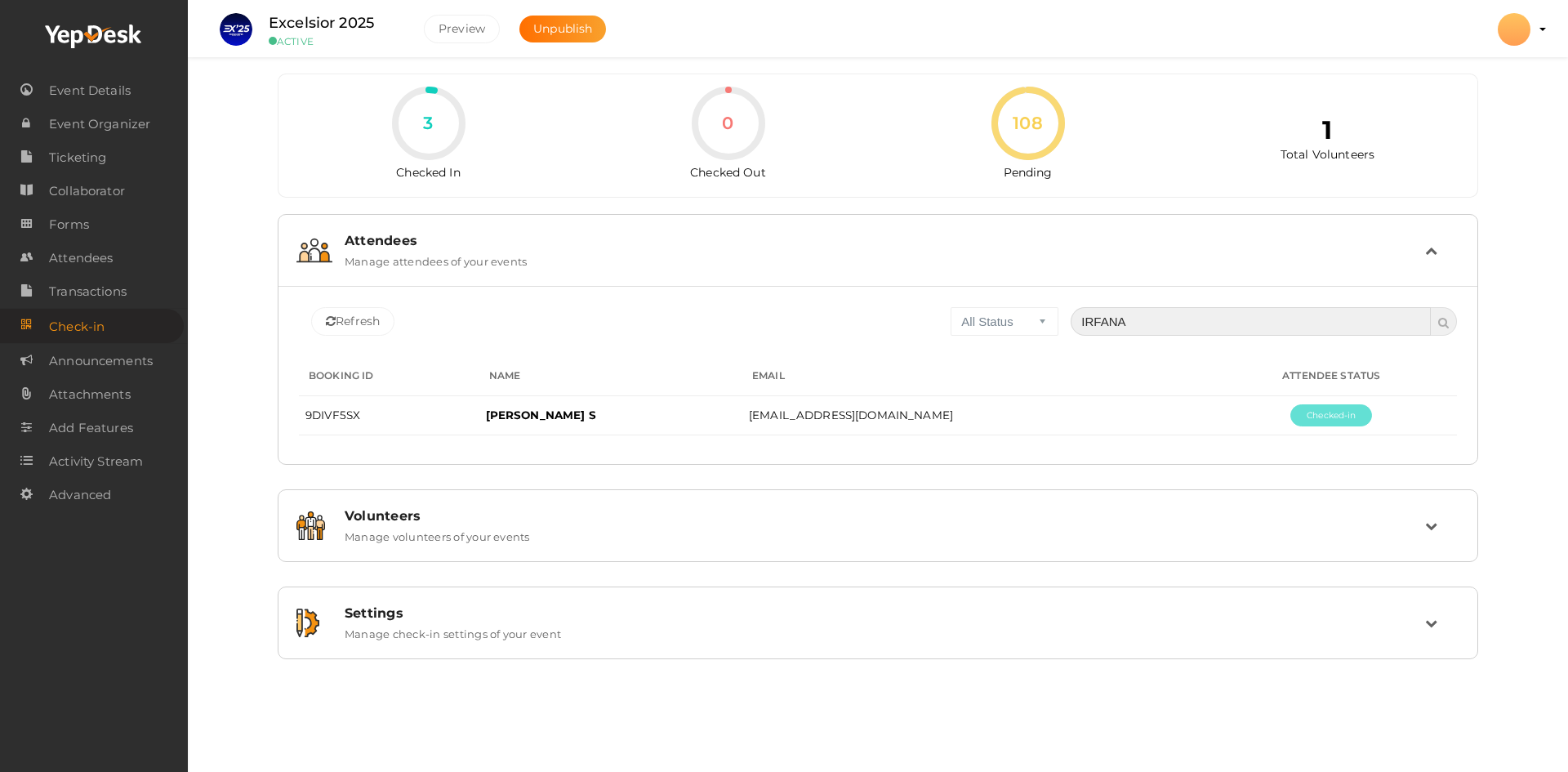
click at [1128, 324] on input "IRFANA" at bounding box center [1250, 321] width 360 height 28
